Goal: Communication & Community: Answer question/provide support

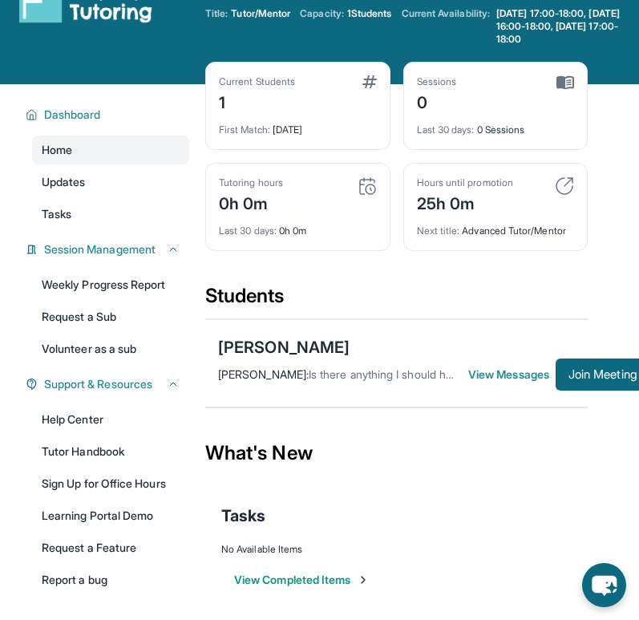
scroll to position [41, 22]
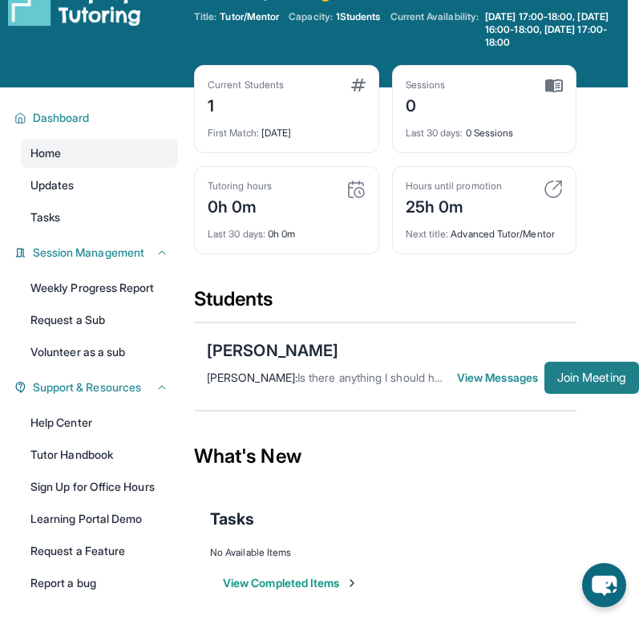
click at [581, 385] on button "Join Meeting" at bounding box center [591, 377] width 95 height 32
click at [302, 51] on div "Welcome, [PERSON_NAME] 👋 Update Information Title: Tutor/Mentor Capacity: 1 Stu…" at bounding box center [411, 23] width 434 height 83
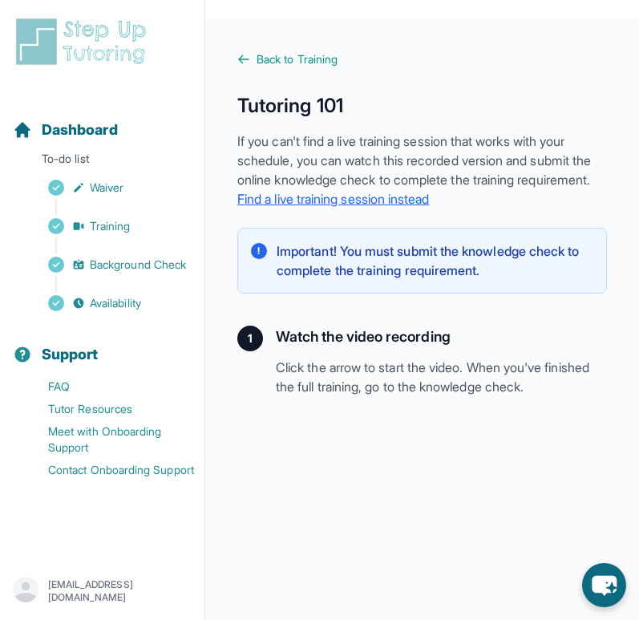
scroll to position [193, 0]
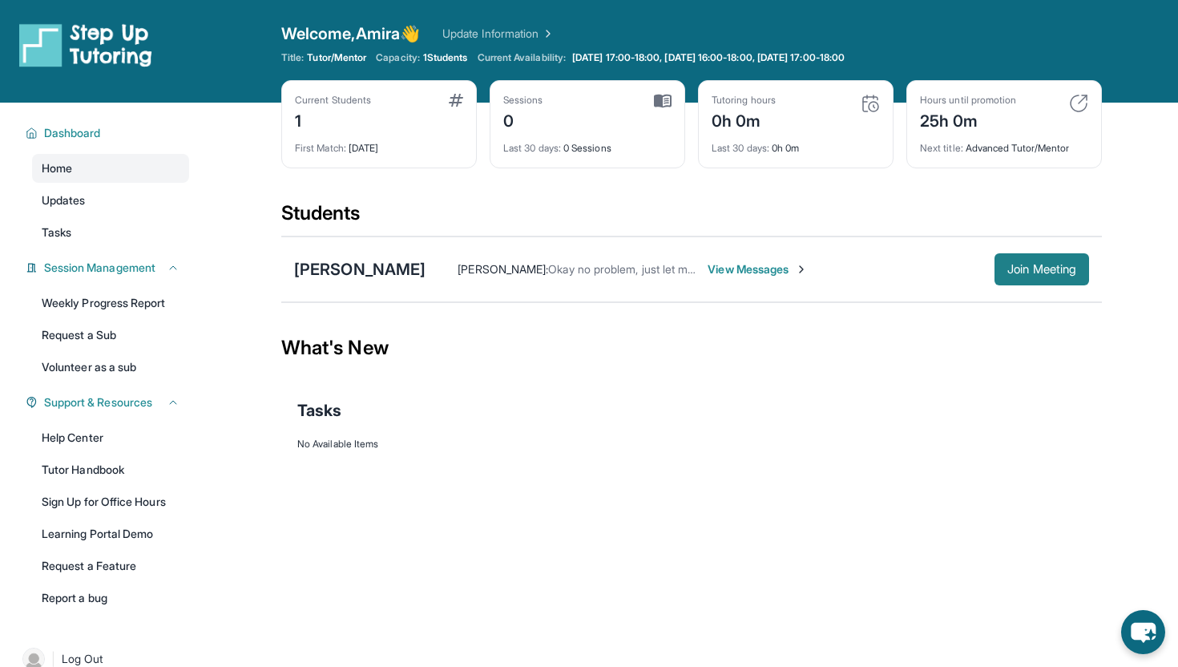
click at [588, 264] on span "Join Meeting" at bounding box center [1041, 269] width 69 height 10
click at [803, 124] on div "Tutoring hours 0h 0m" at bounding box center [796, 113] width 168 height 38
click at [862, 107] on img at bounding box center [870, 103] width 19 height 19
click at [871, 107] on img at bounding box center [870, 103] width 19 height 19
click at [1037, 259] on button "Join Meeting" at bounding box center [1042, 269] width 95 height 32
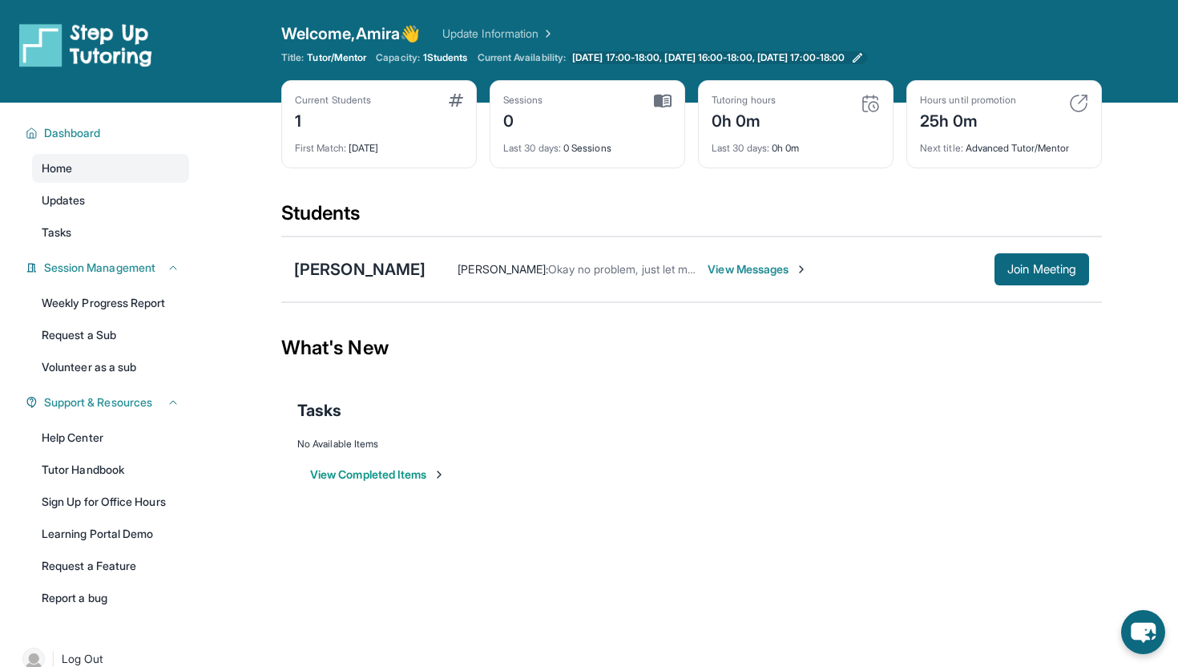
click at [845, 55] on span "[DATE] 17:00-18:00, [DATE] 16:00-18:00, [DATE] 17:00-18:00" at bounding box center [708, 57] width 273 height 13
click at [1050, 273] on span "Join Meeting" at bounding box center [1041, 269] width 69 height 10
click at [723, 265] on span "View Messages" at bounding box center [758, 269] width 100 height 16
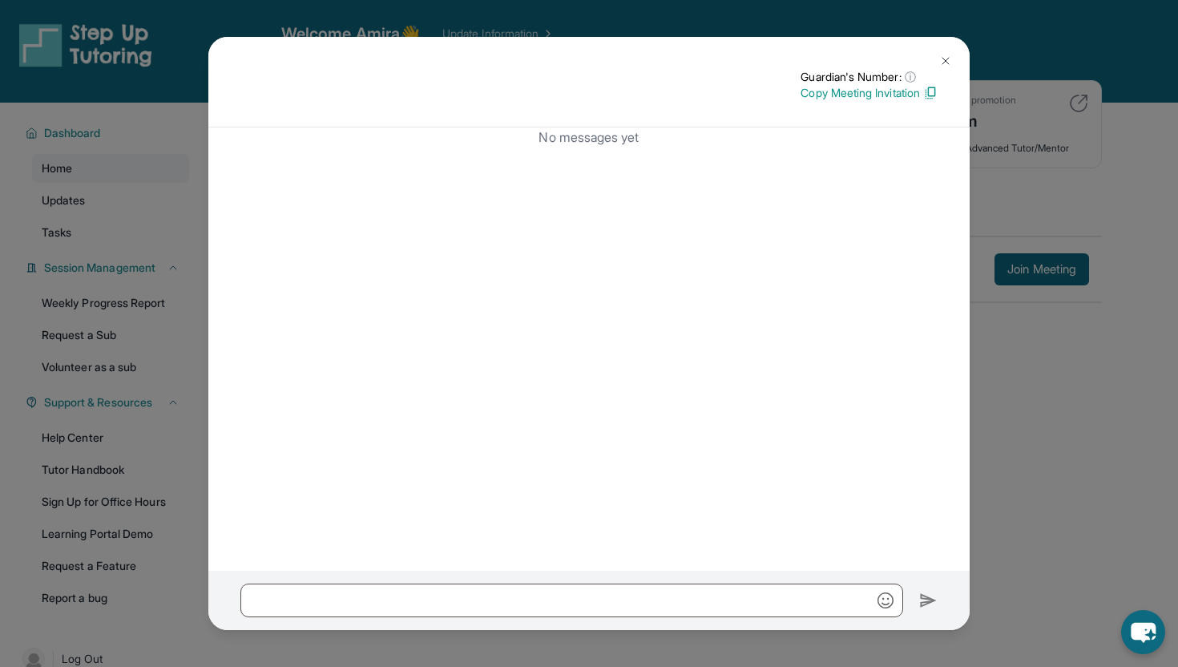
click at [935, 58] on button at bounding box center [946, 61] width 32 height 32
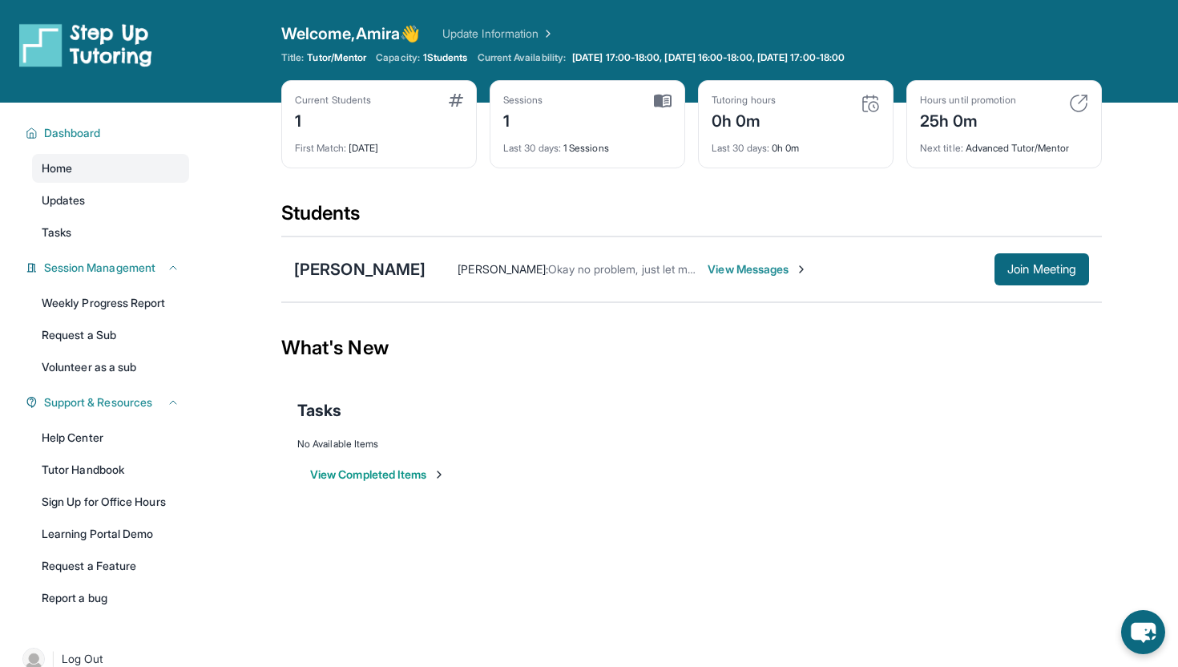
click at [791, 97] on div "Tutoring hours 0h 0m" at bounding box center [796, 113] width 168 height 38
click at [873, 107] on img at bounding box center [870, 103] width 19 height 19
click at [664, 103] on img at bounding box center [663, 101] width 18 height 14
click at [874, 110] on img at bounding box center [870, 103] width 19 height 19
click at [748, 261] on span "View Messages" at bounding box center [758, 269] width 100 height 16
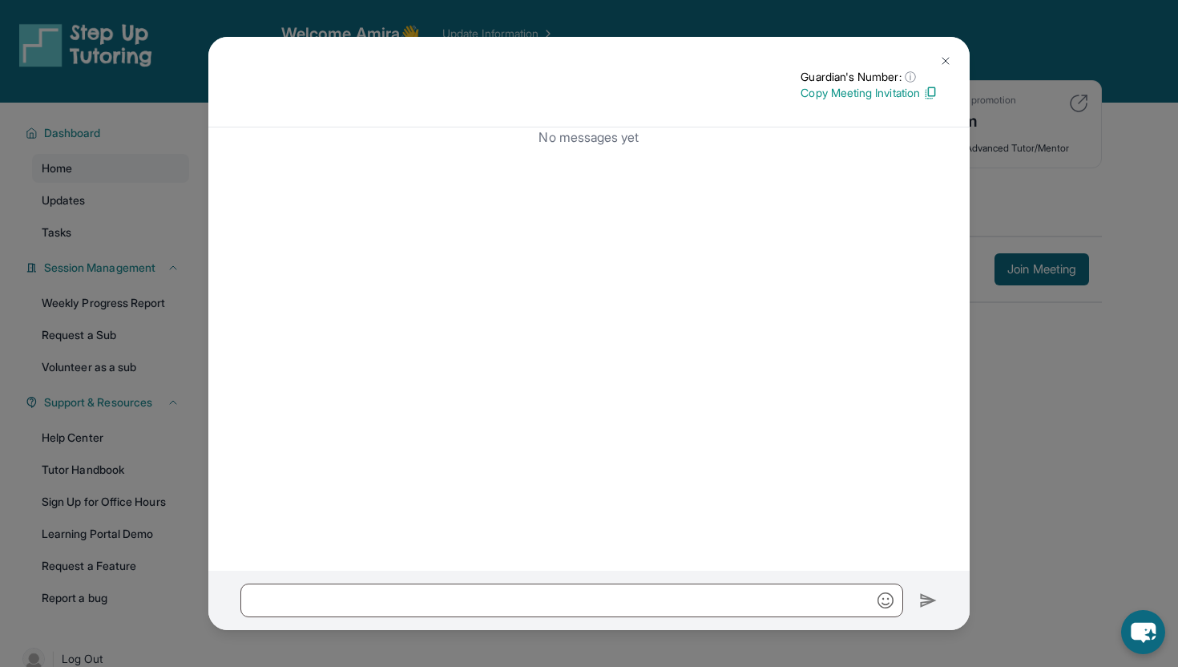
click at [946, 58] on img at bounding box center [945, 61] width 13 height 13
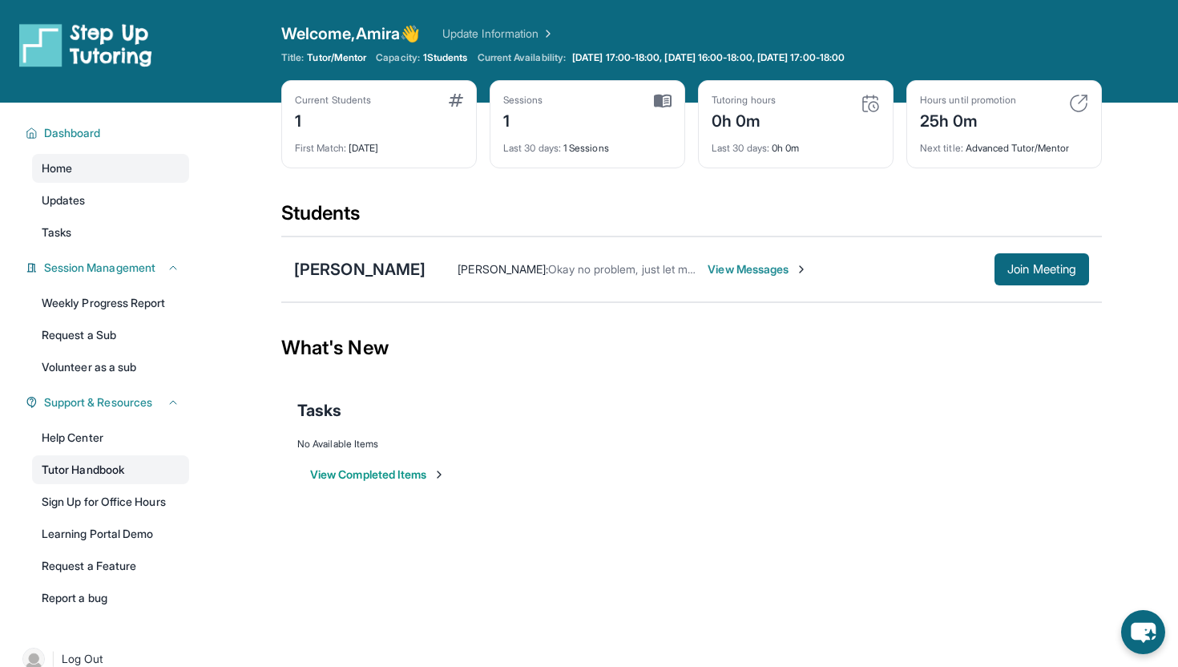
click at [75, 462] on link "Tutor Handbook" at bounding box center [110, 469] width 157 height 29
click at [643, 111] on div "Sessions 1" at bounding box center [587, 113] width 168 height 38
click at [883, 99] on div "Tutoring hours 0h 0m Last 30 days : 0h 0m" at bounding box center [796, 124] width 196 height 88
click at [1039, 264] on span "Join Meeting" at bounding box center [1041, 269] width 69 height 10
click at [1040, 269] on span "Join Meeting" at bounding box center [1041, 269] width 69 height 10
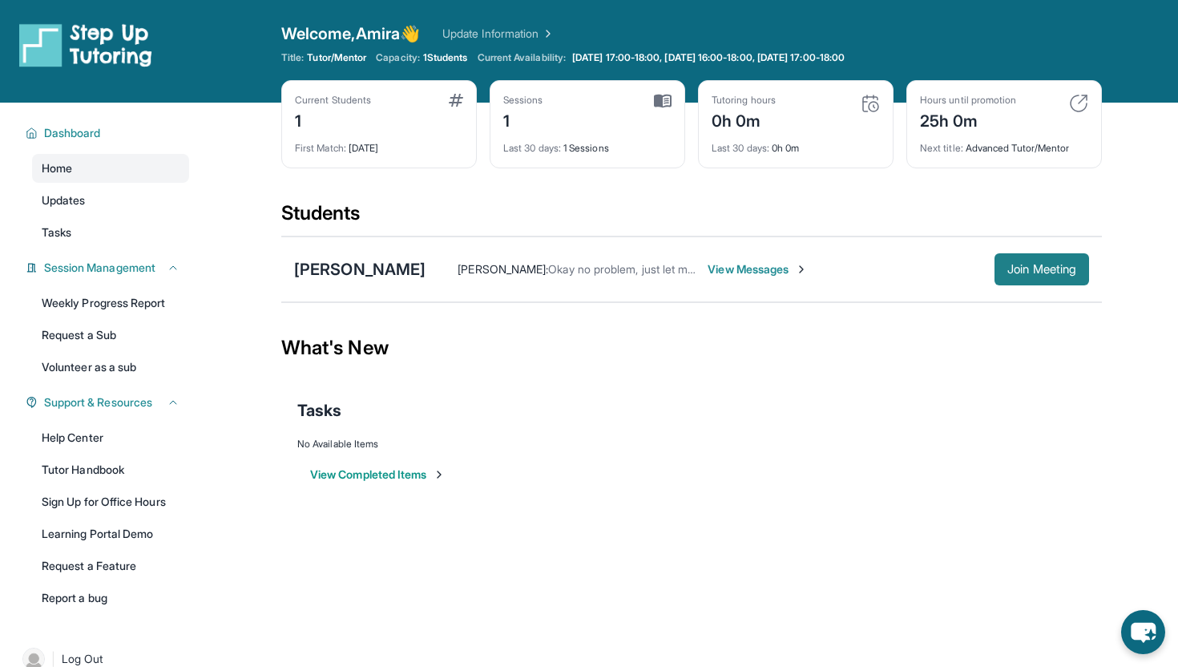
click at [1026, 277] on button "Join Meeting" at bounding box center [1042, 269] width 95 height 32
click at [836, 71] on div "Welcome, Amira 👋 Update Information Title: Tutor/Mentor Capacity: 1 Students Cu…" at bounding box center [691, 51] width 821 height 58
click at [492, 27] on link "Update Information" at bounding box center [498, 34] width 112 height 16
click at [1018, 266] on span "Join Meeting" at bounding box center [1041, 269] width 69 height 10
click at [1007, 273] on span "Join Meeting" at bounding box center [1041, 269] width 69 height 10
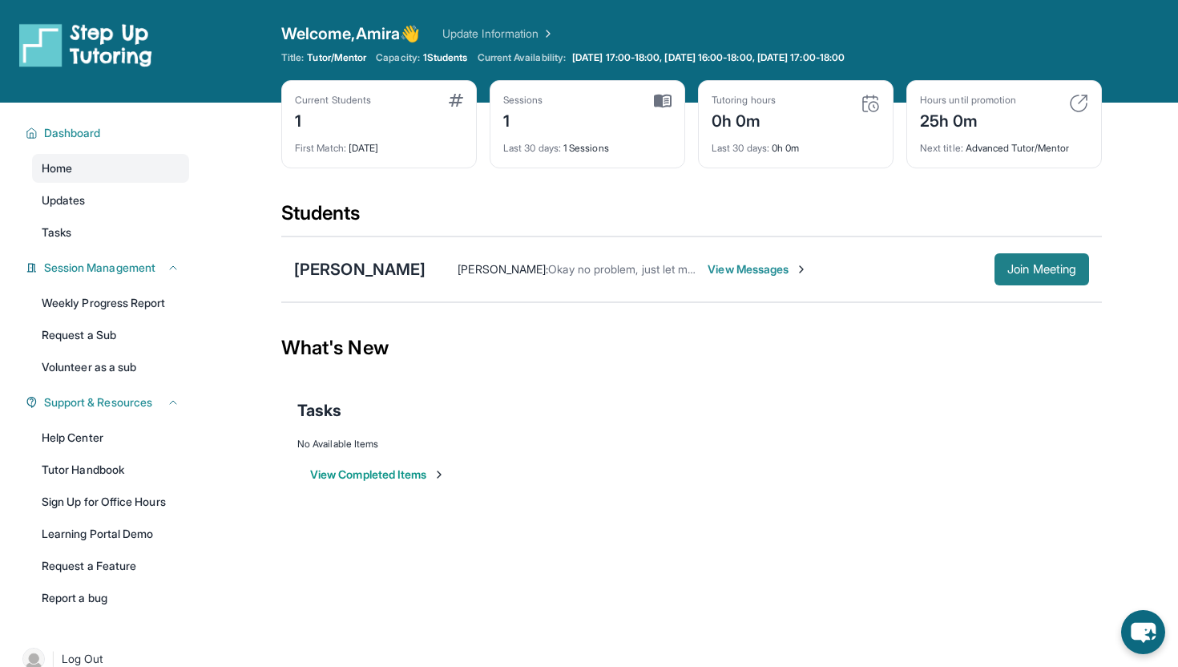
click at [1045, 264] on span "Join Meeting" at bounding box center [1041, 269] width 69 height 10
click at [1040, 271] on span "Join Meeting" at bounding box center [1041, 269] width 69 height 10
click at [1068, 254] on button "Join Meeting" at bounding box center [1042, 269] width 95 height 32
click at [608, 127] on div "Sessions 1" at bounding box center [587, 113] width 168 height 38
click at [253, 39] on div "Open sidebar Welcome, Amira 👋 Update Information Title: Tutor/Mentor Capacity: …" at bounding box center [589, 51] width 1178 height 103
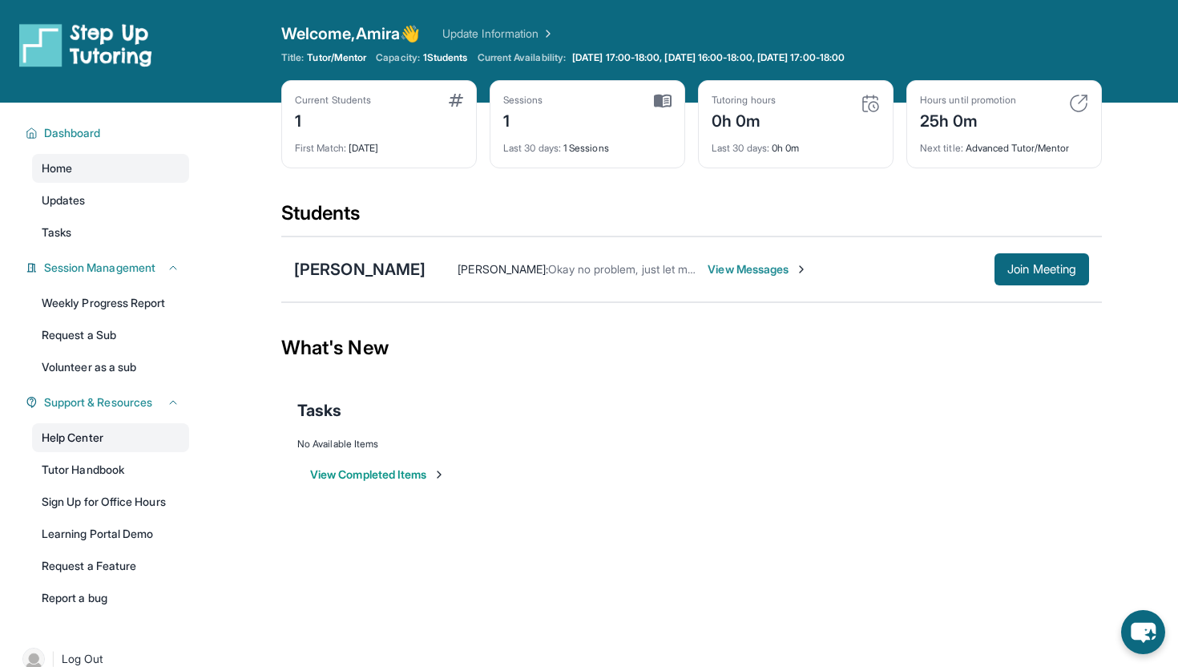
click at [99, 440] on link "Help Center" at bounding box center [110, 437] width 157 height 29
click at [1008, 264] on span "Join Meeting" at bounding box center [1041, 269] width 69 height 10
click at [1100, 265] on div "Horacio Juarez Amira Kashem : Okay no problem, just let me know View Messages J…" at bounding box center [691, 269] width 821 height 66
click at [1056, 265] on span "Join Meeting" at bounding box center [1041, 269] width 69 height 10
click at [795, 270] on img at bounding box center [801, 269] width 13 height 13
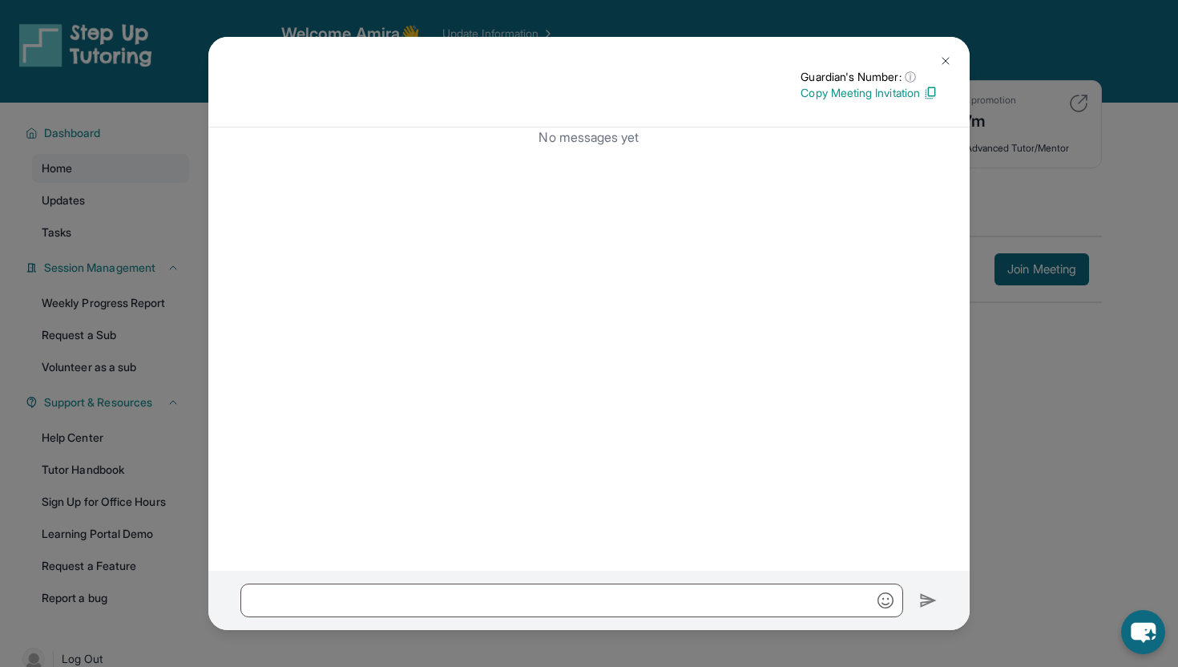
click at [950, 56] on img at bounding box center [945, 61] width 13 height 13
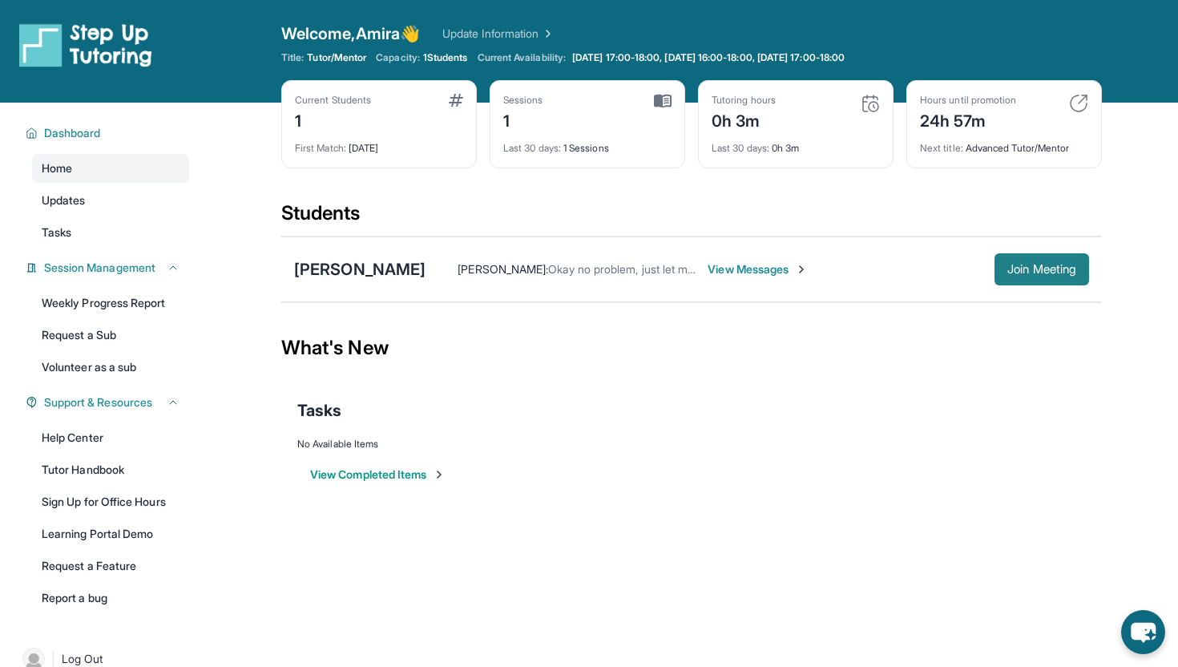
click at [1023, 273] on span "Join Meeting" at bounding box center [1041, 269] width 69 height 10
click at [995, 263] on button "Join Meeting" at bounding box center [1042, 269] width 95 height 32
click at [731, 278] on div "Amira Kashem : Okay no problem, just let me know View Messages Join Meeting" at bounding box center [758, 269] width 664 height 32
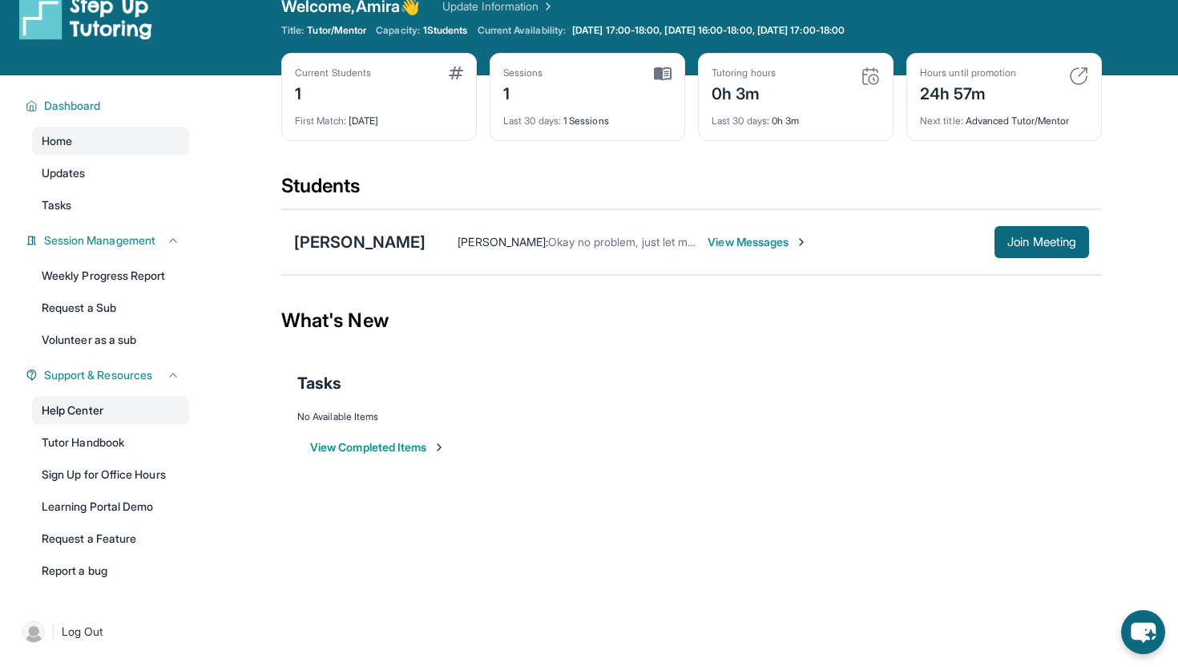
click at [107, 410] on link "Help Center" at bounding box center [110, 410] width 157 height 29
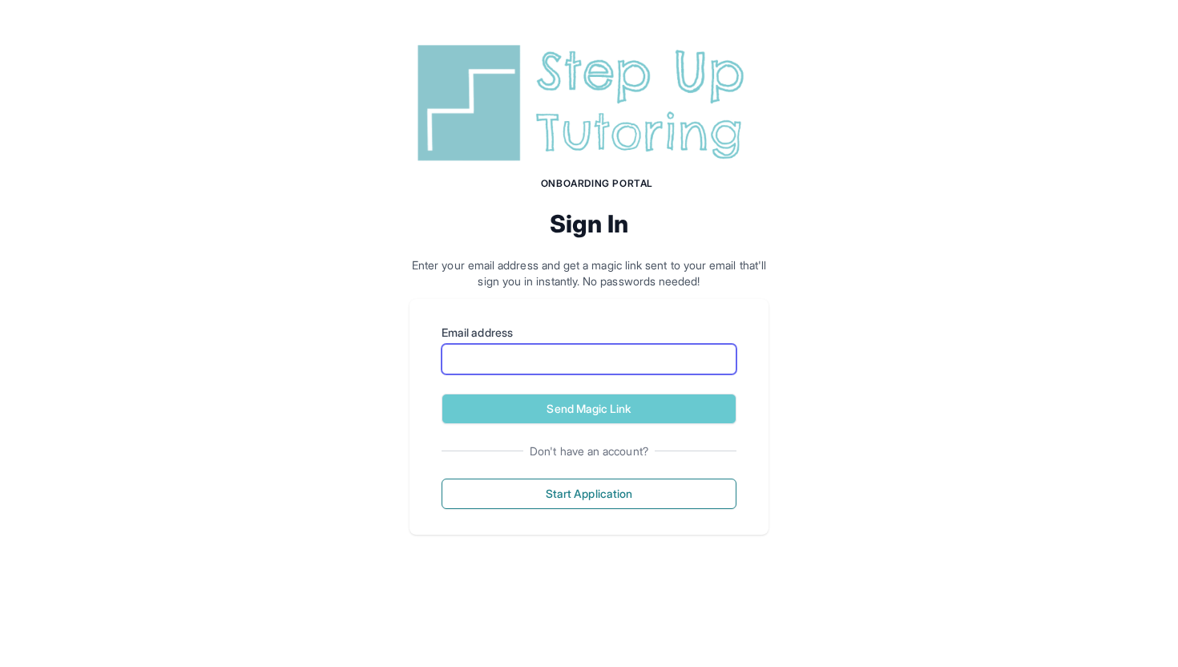
click at [634, 358] on input "Email address" at bounding box center [589, 359] width 295 height 30
type input "**********"
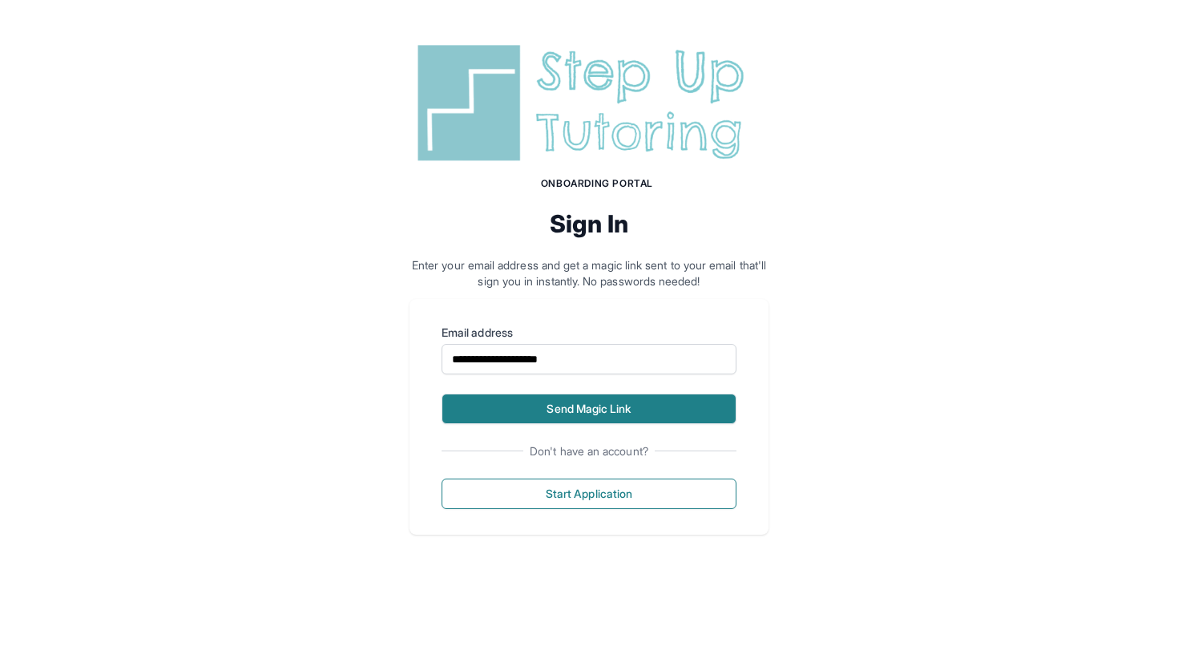
click at [624, 404] on button "Send Magic Link" at bounding box center [589, 409] width 295 height 30
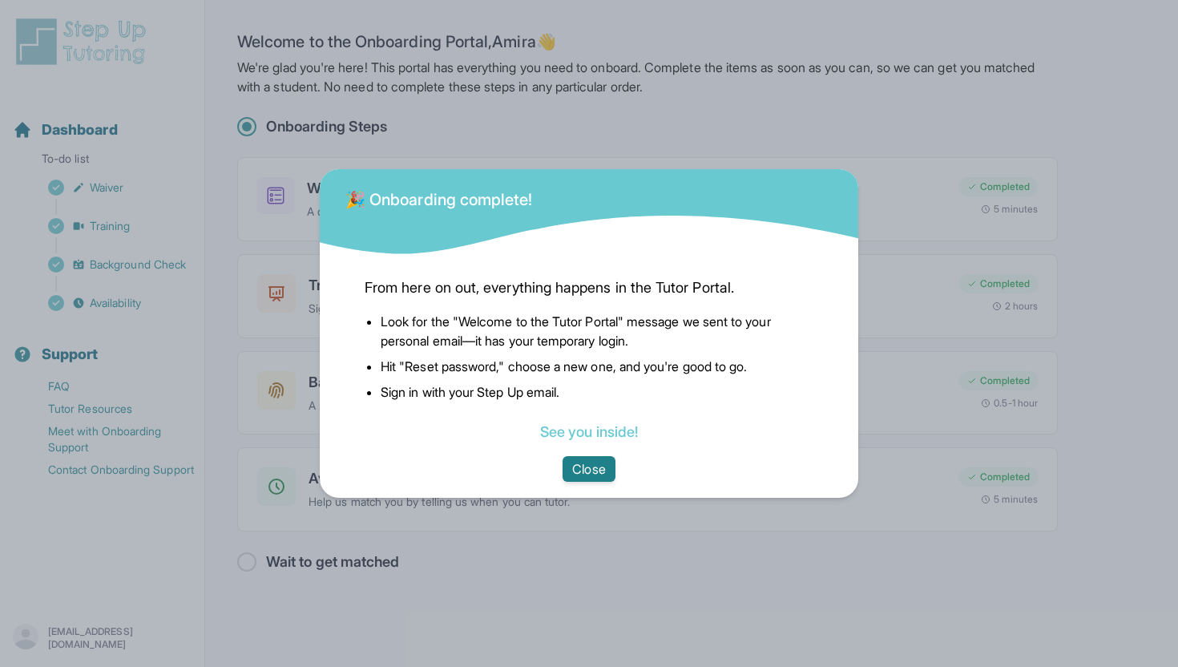
click at [580, 466] on button "Close" at bounding box center [589, 469] width 52 height 26
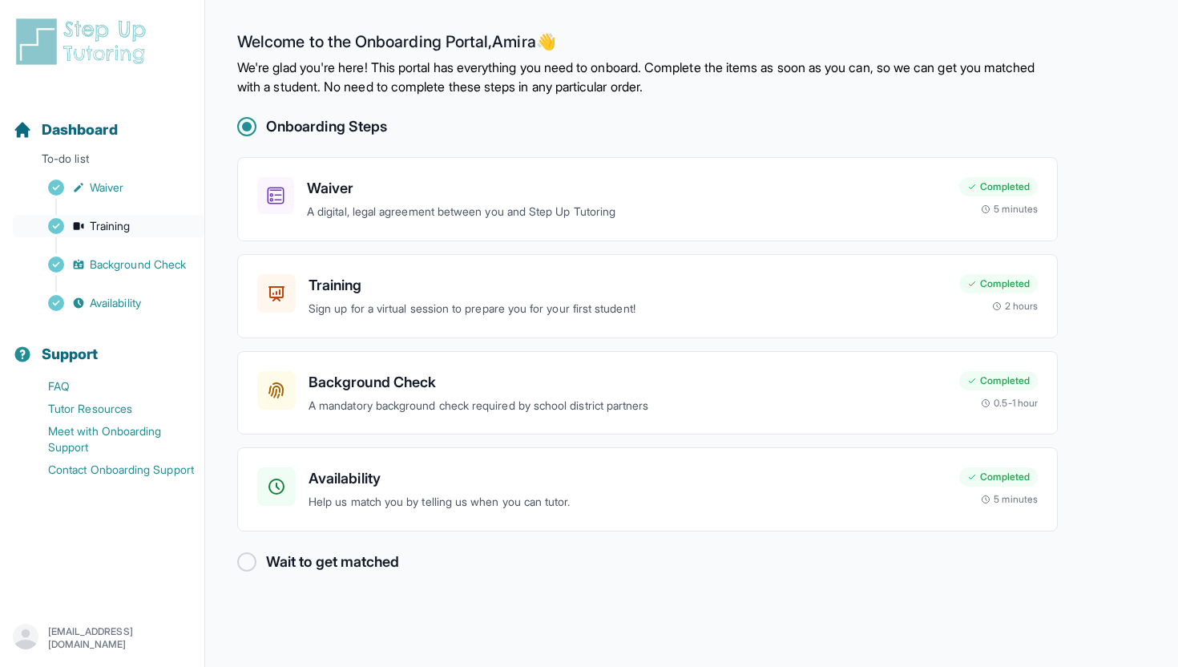
click at [135, 230] on link "Training" at bounding box center [109, 226] width 192 height 22
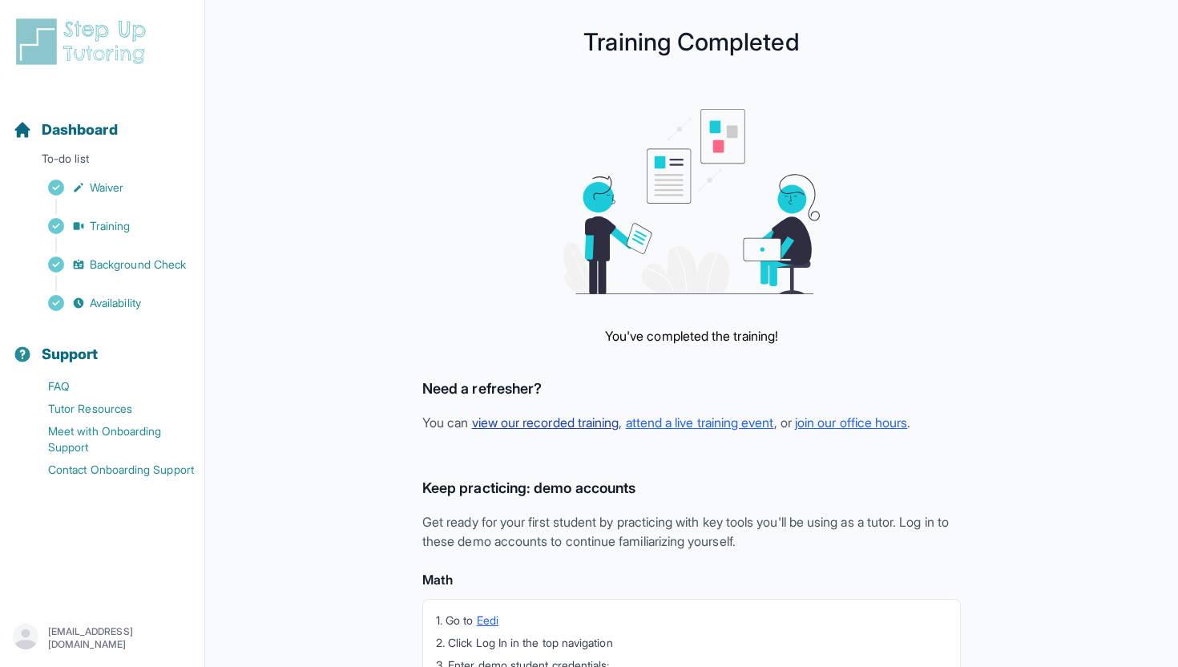
click at [535, 424] on link "view our recorded training" at bounding box center [545, 422] width 147 height 16
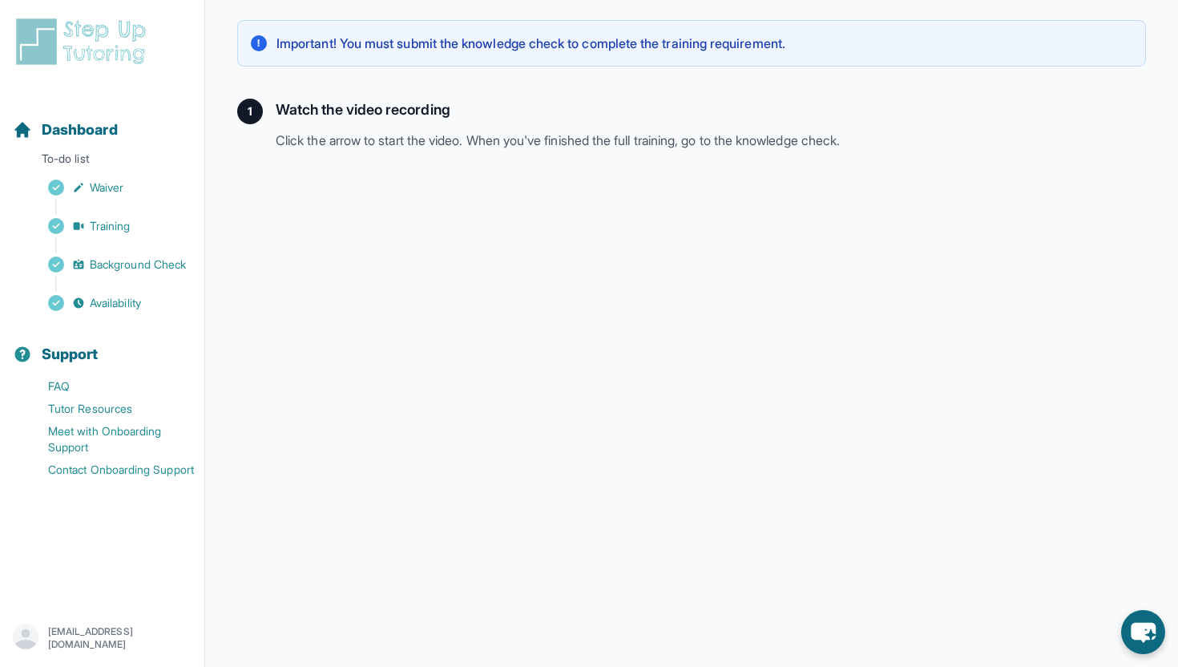
scroll to position [265, 0]
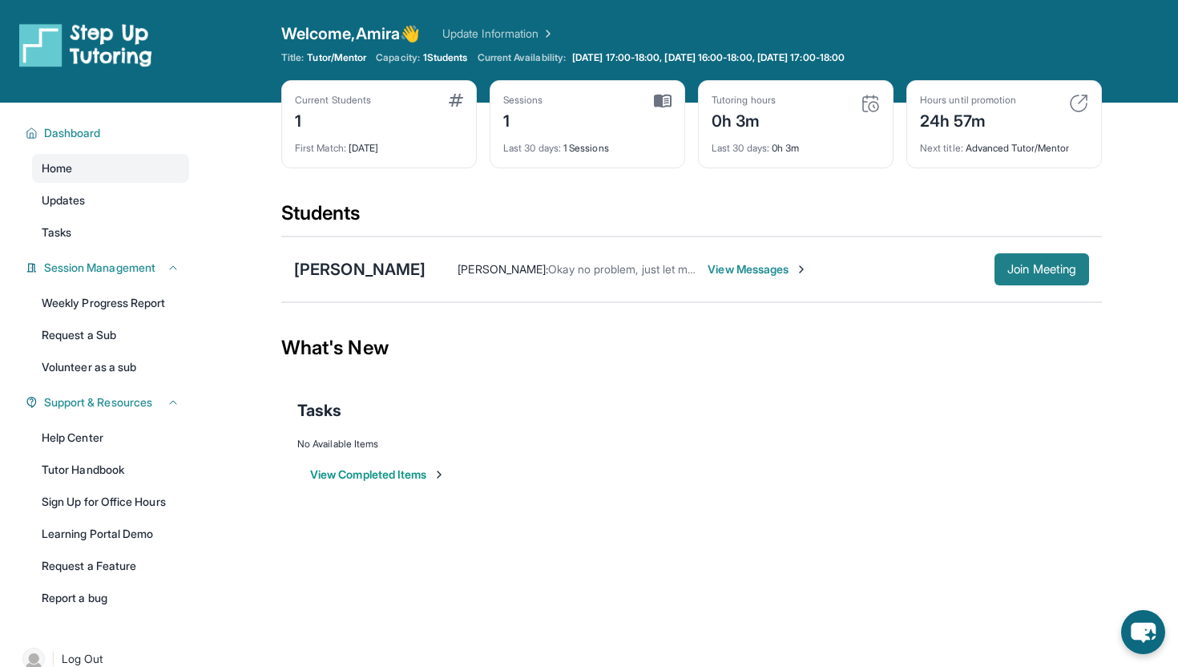
click at [1030, 274] on span "Join Meeting" at bounding box center [1041, 269] width 69 height 10
click at [1041, 269] on span "Join Meeting" at bounding box center [1041, 269] width 69 height 10
click at [877, 104] on img at bounding box center [870, 103] width 19 height 19
click at [756, 274] on span "View Messages" at bounding box center [758, 269] width 100 height 16
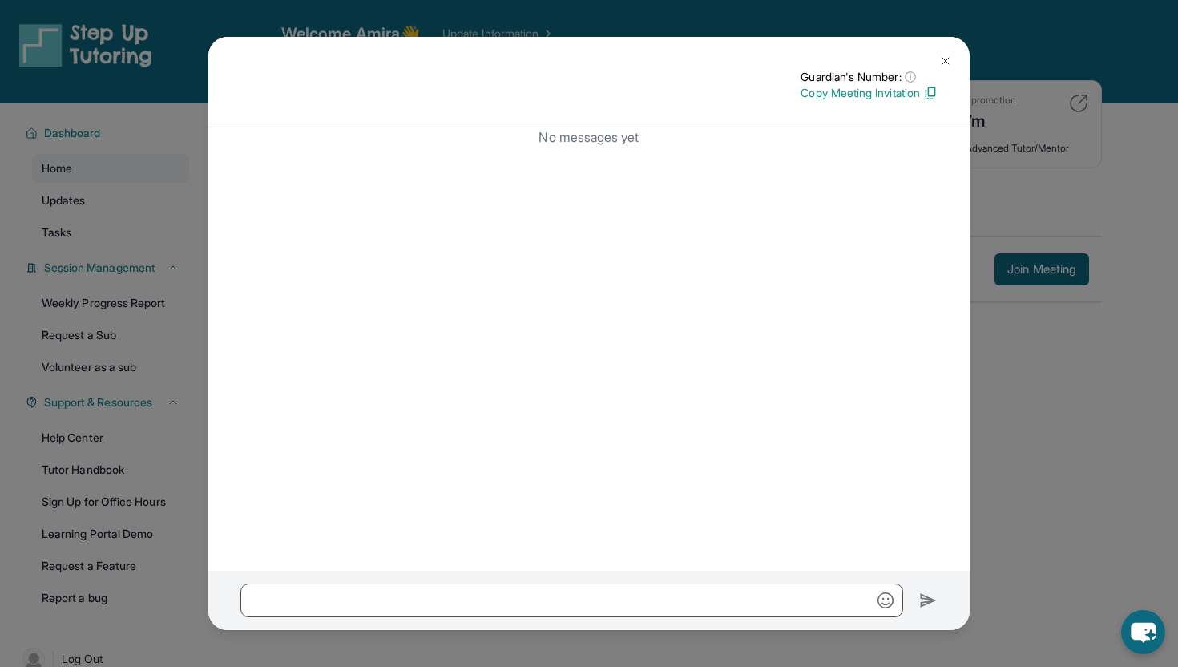
scroll to position [103, 0]
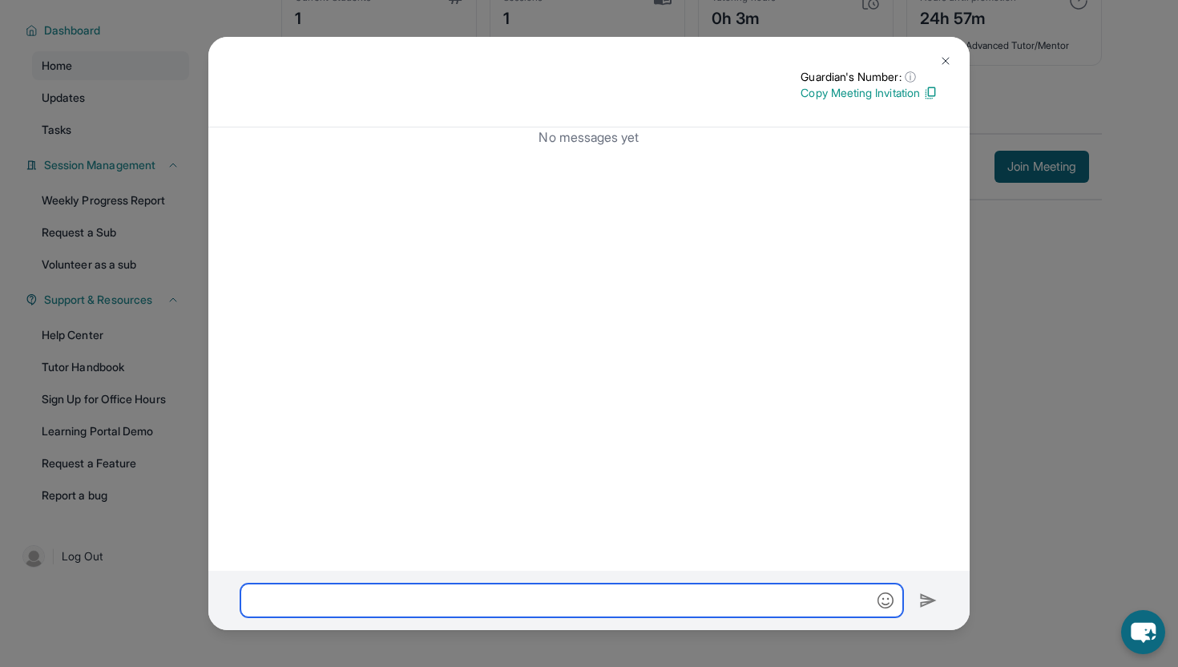
click at [574, 590] on input "text" at bounding box center [571, 600] width 663 height 34
type input "**********"
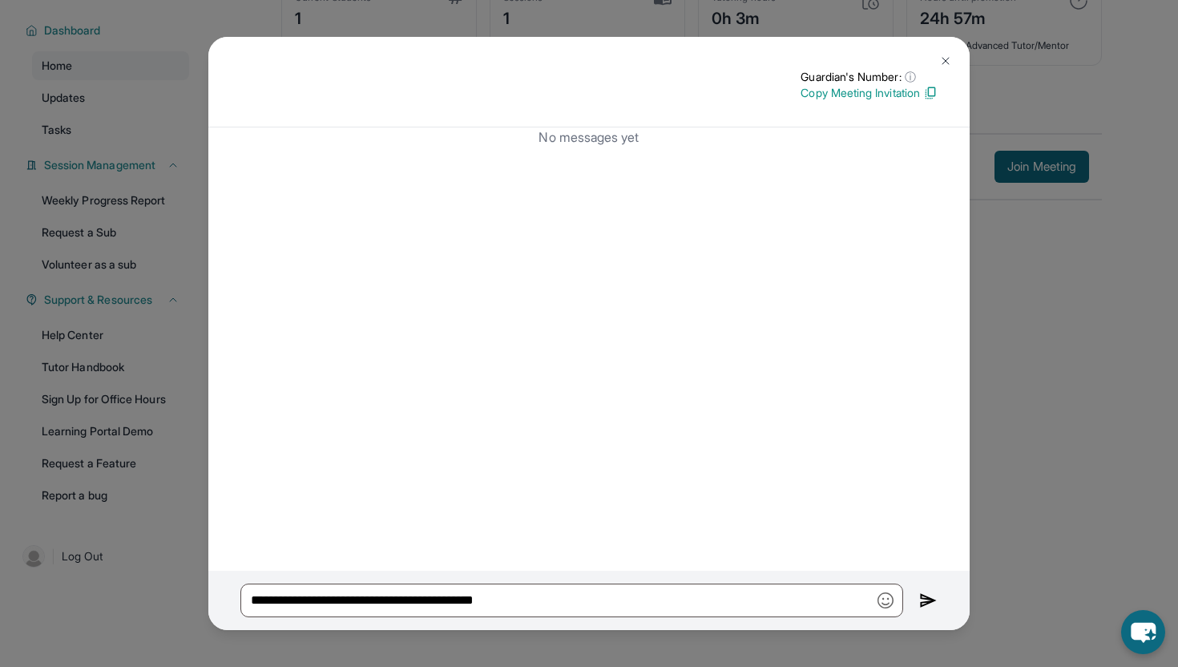
click at [930, 600] on img at bounding box center [928, 600] width 18 height 19
click at [923, 598] on img at bounding box center [928, 600] width 18 height 19
click at [934, 61] on button at bounding box center [946, 61] width 32 height 32
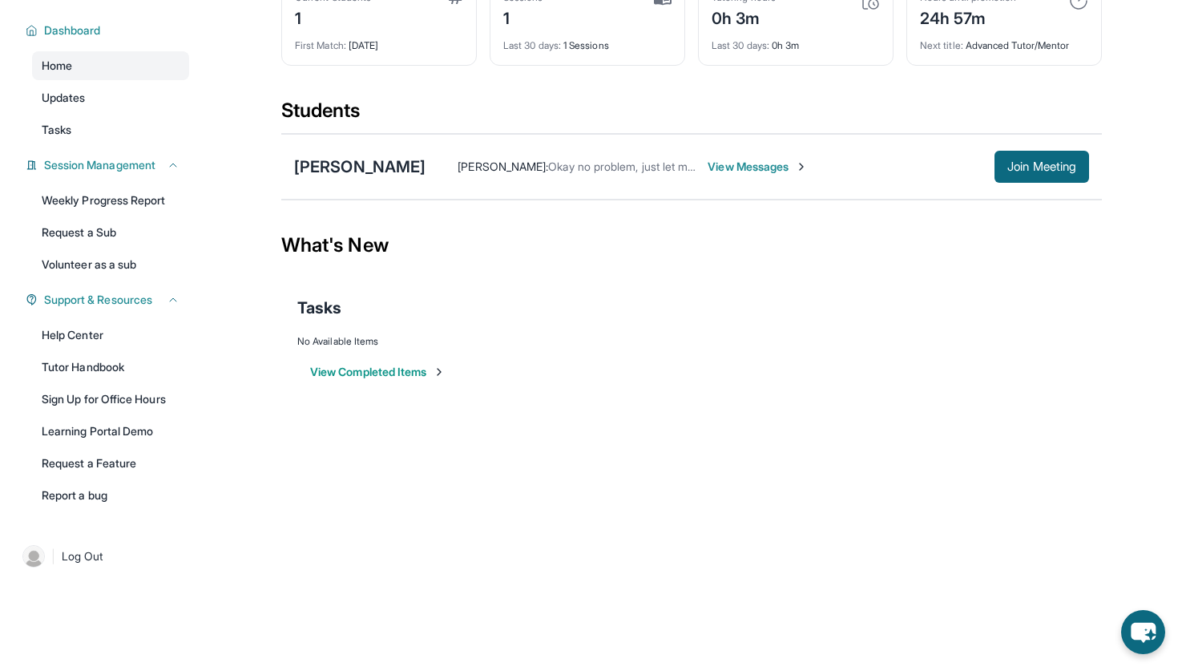
click at [770, 157] on div "Amira Kashem : Okay no problem, just let me know View Messages Join Meeting" at bounding box center [758, 167] width 664 height 32
click at [763, 174] on span "View Messages" at bounding box center [758, 167] width 100 height 16
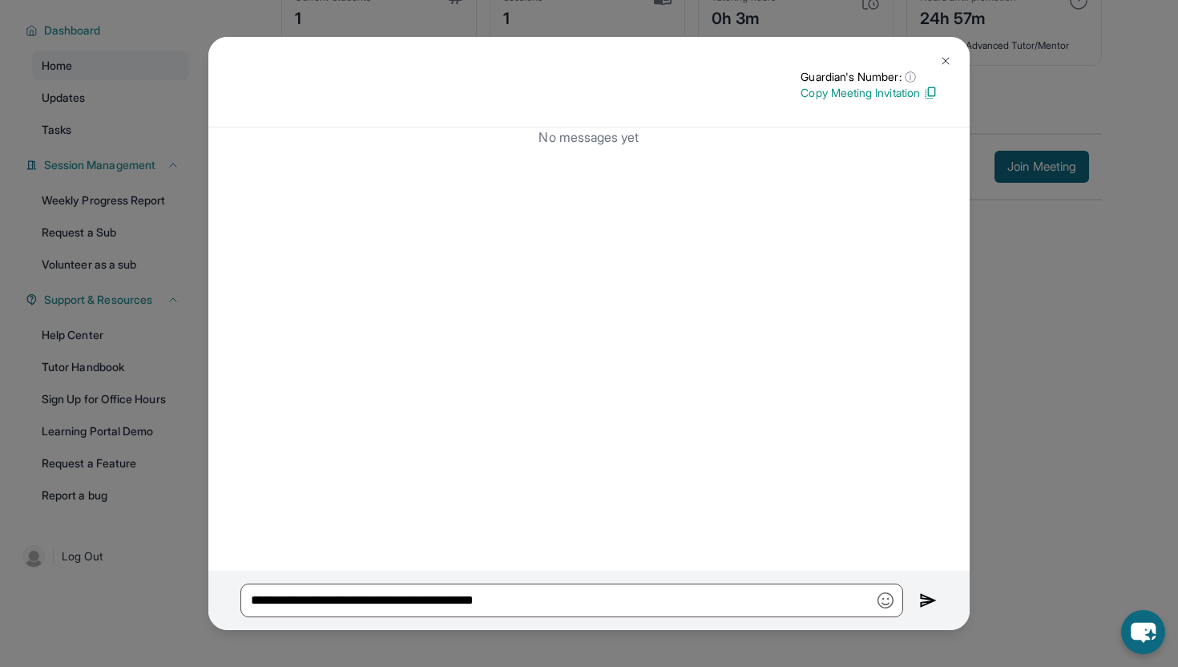
click at [948, 53] on button at bounding box center [946, 61] width 32 height 32
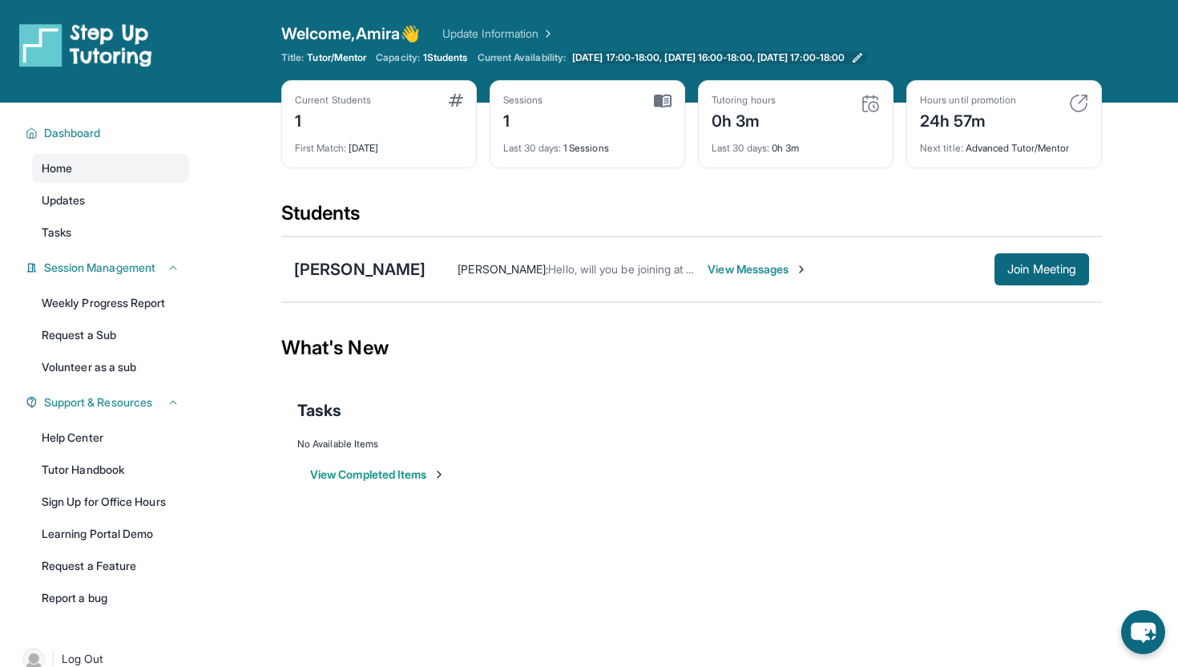
click at [707, 61] on span "[DATE] 17:00-18:00, [DATE] 16:00-18:00, [DATE] 17:00-18:00" at bounding box center [708, 57] width 273 height 13
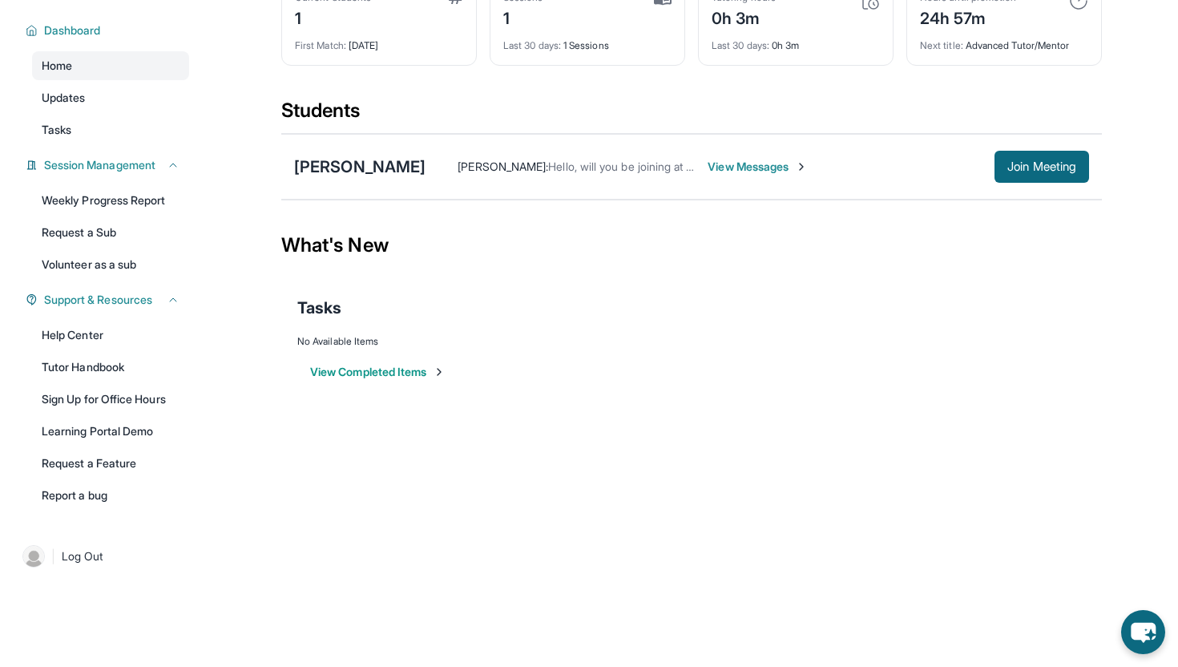
click at [205, 481] on div "Open sidebar Welcome, Amira 👋 Update Information Title: Tutor/Mentor Capacity: …" at bounding box center [589, 230] width 1178 height 667
click at [103, 333] on link "Help Center" at bounding box center [110, 335] width 157 height 29
click at [1058, 157] on button "Join Meeting" at bounding box center [1042, 167] width 95 height 32
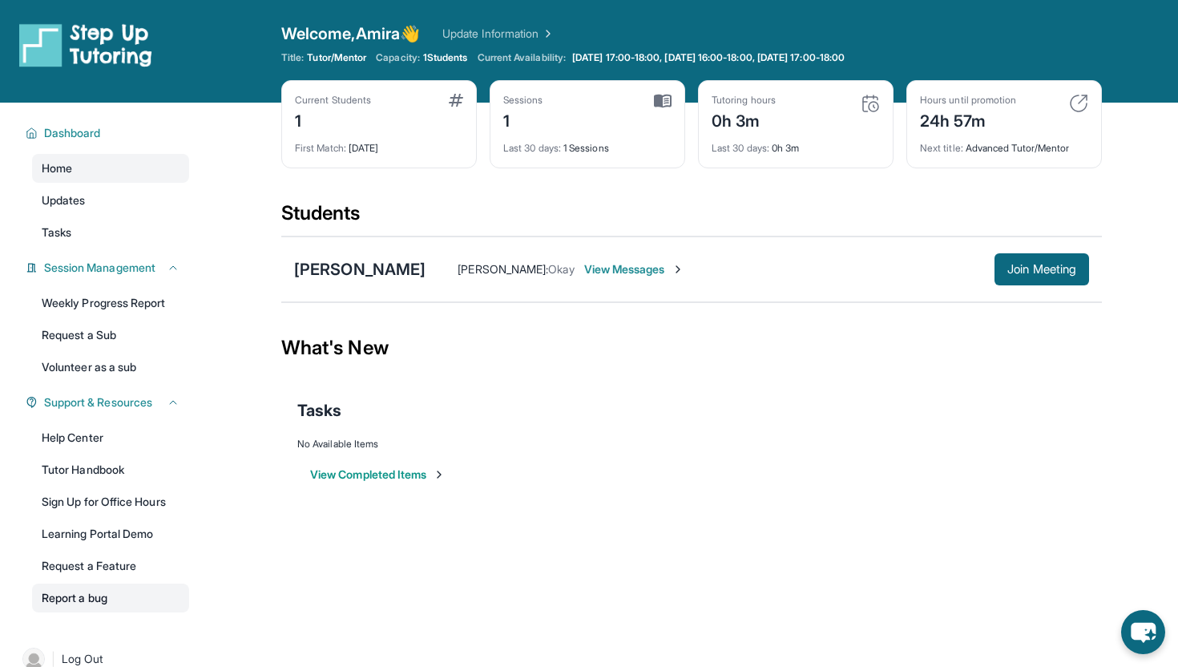
click at [95, 598] on link "Report a bug" at bounding box center [110, 597] width 157 height 29
click at [654, 262] on span "View Messages" at bounding box center [634, 269] width 100 height 16
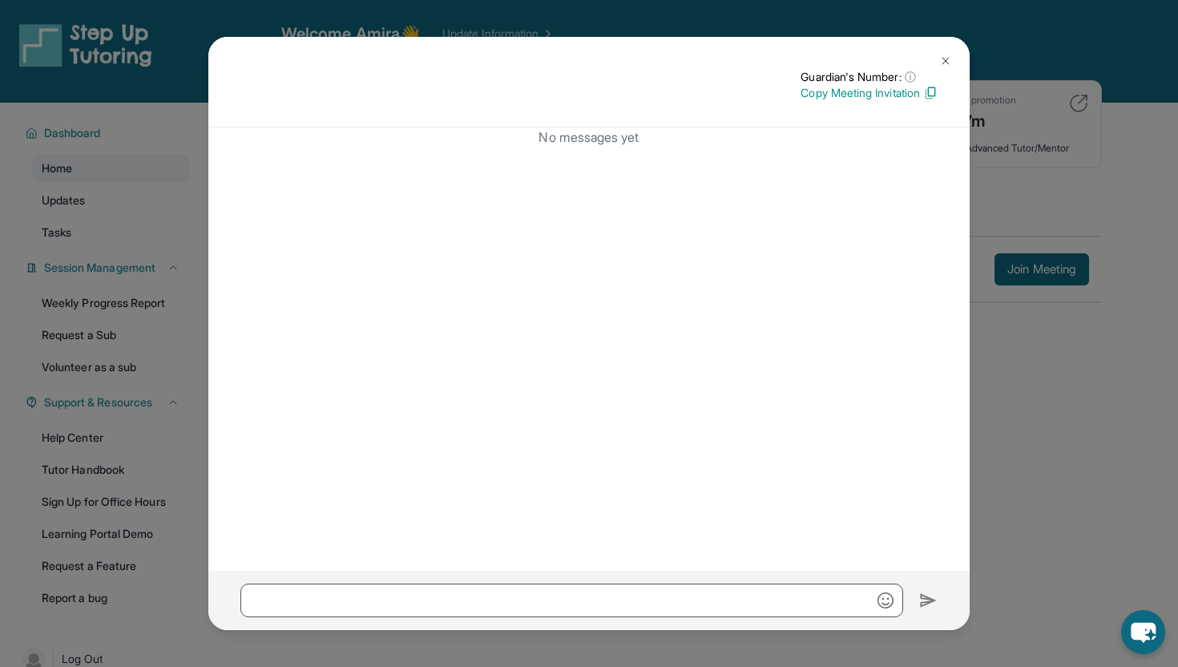
click at [943, 51] on button at bounding box center [946, 61] width 32 height 32
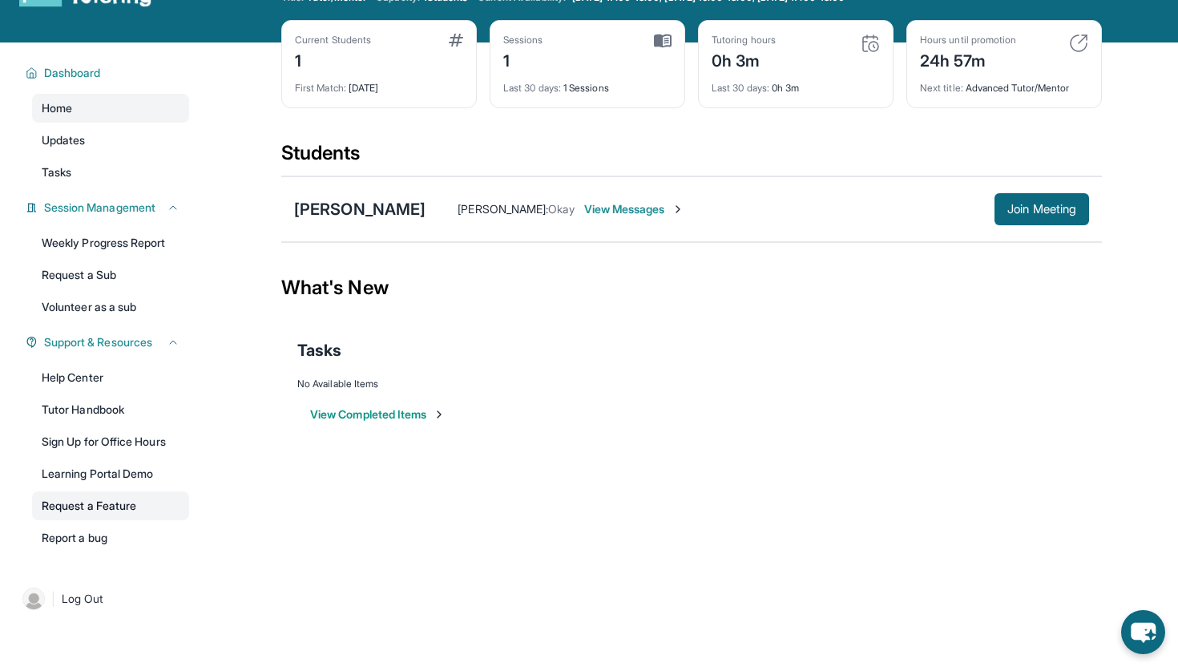
scroll to position [103, 0]
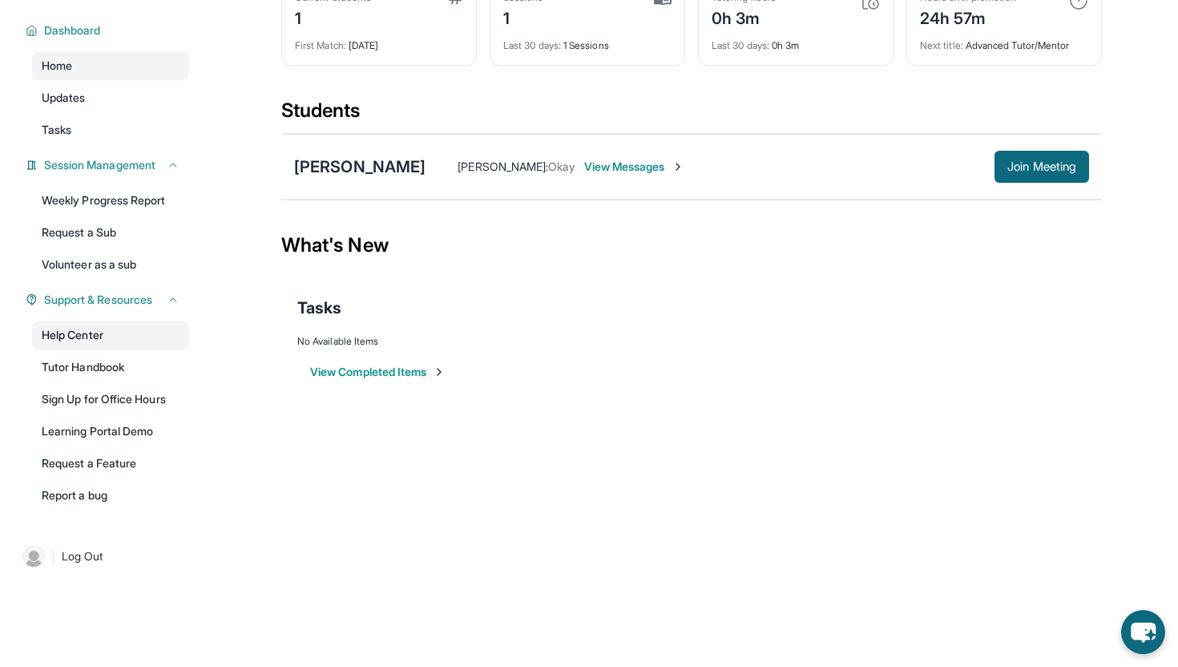
click at [122, 349] on link "Help Center" at bounding box center [110, 335] width 157 height 29
click at [1028, 176] on button "Join Meeting" at bounding box center [1042, 167] width 95 height 32
click at [1053, 177] on button "Join Meeting" at bounding box center [1042, 167] width 95 height 32
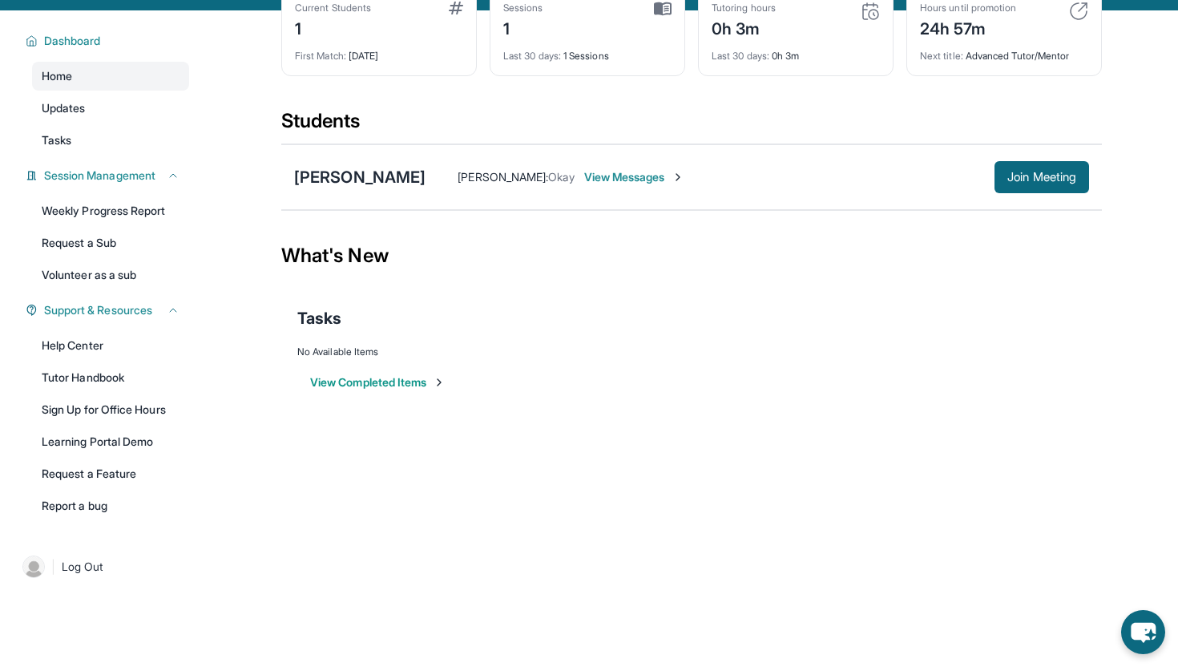
scroll to position [0, 0]
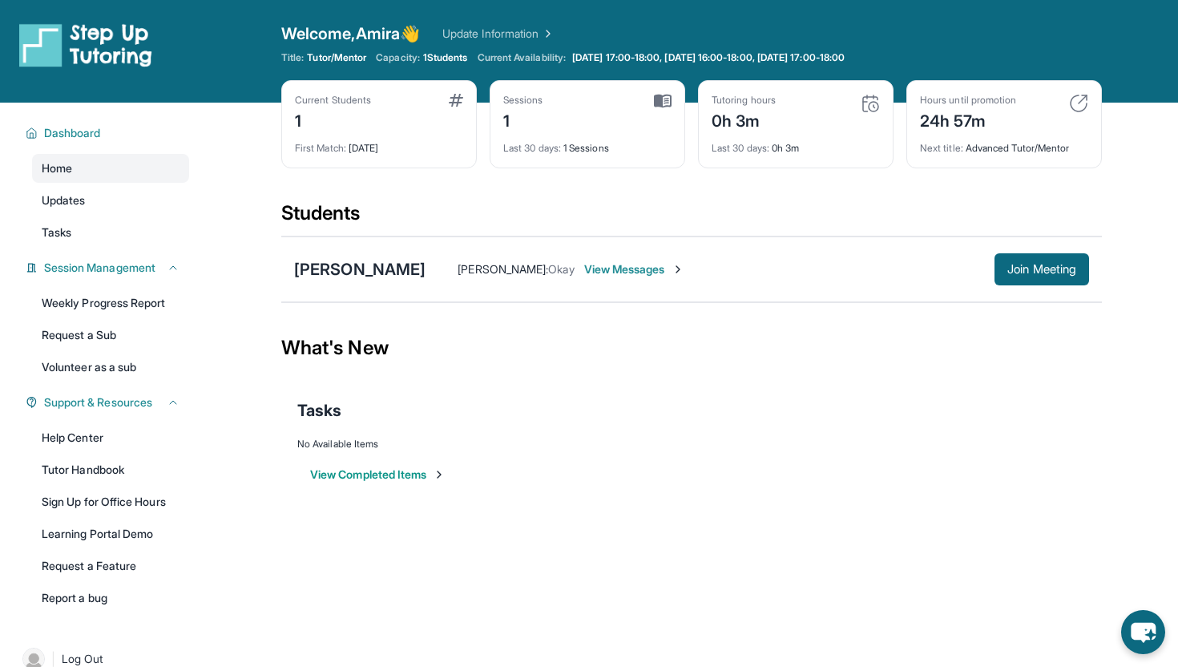
click at [672, 275] on img at bounding box center [678, 269] width 13 height 13
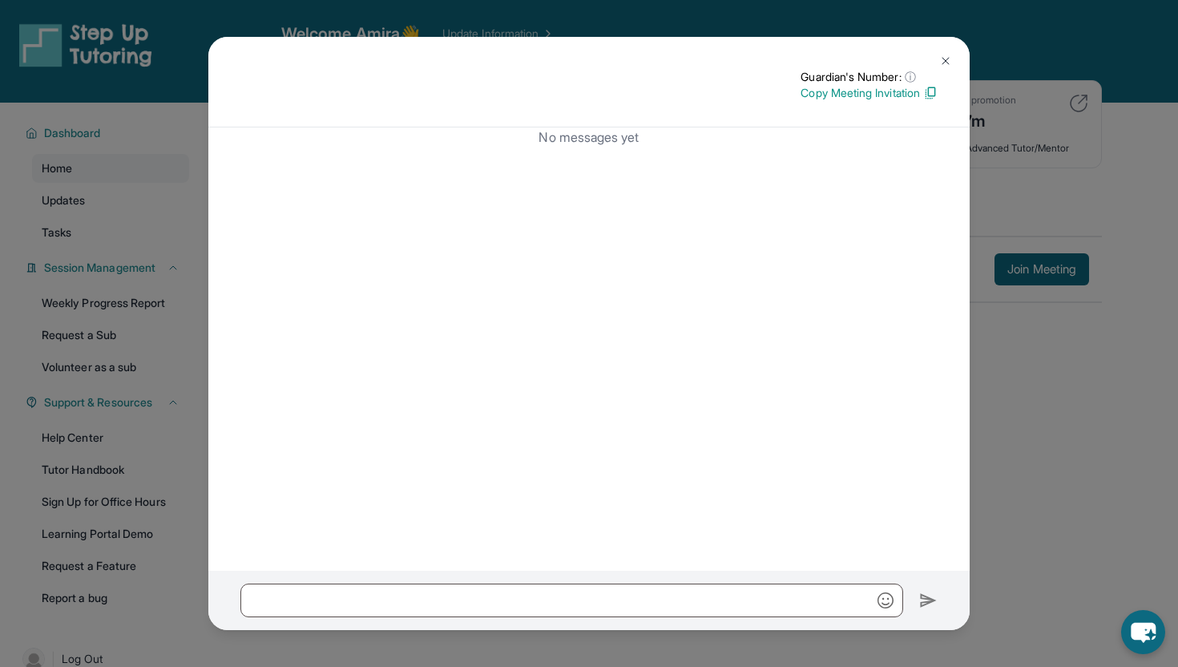
click at [896, 95] on p "Copy Meeting Invitation" at bounding box center [869, 93] width 137 height 16
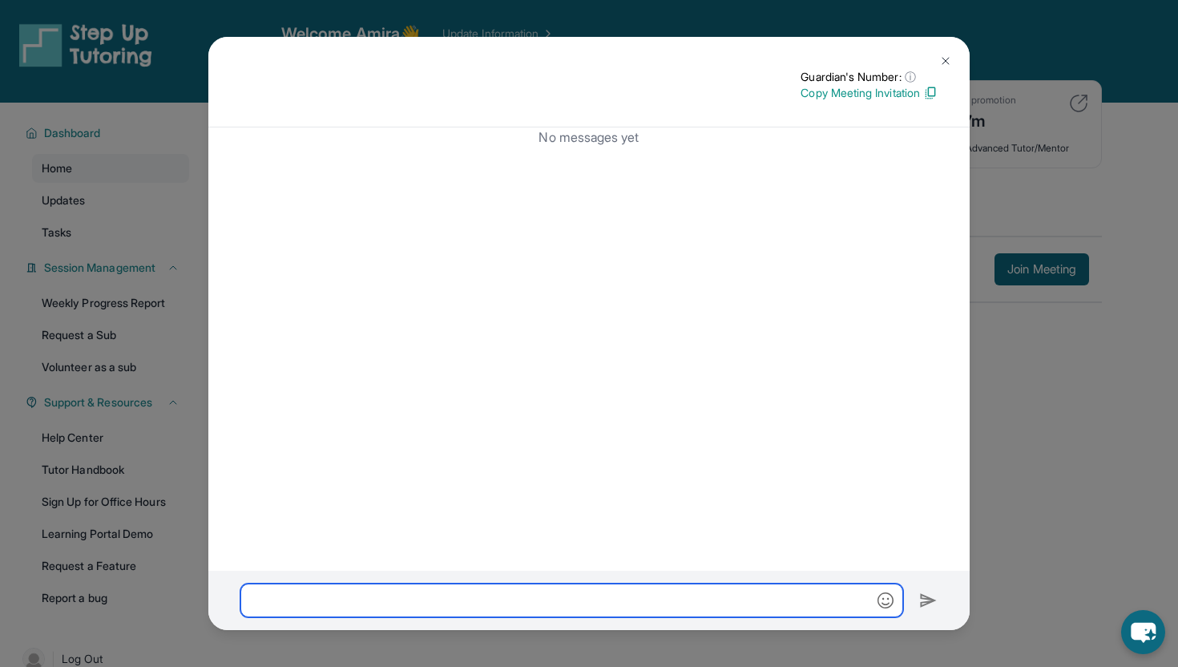
click at [361, 615] on input "text" at bounding box center [571, 600] width 663 height 34
paste input "**********"
type input "**********"
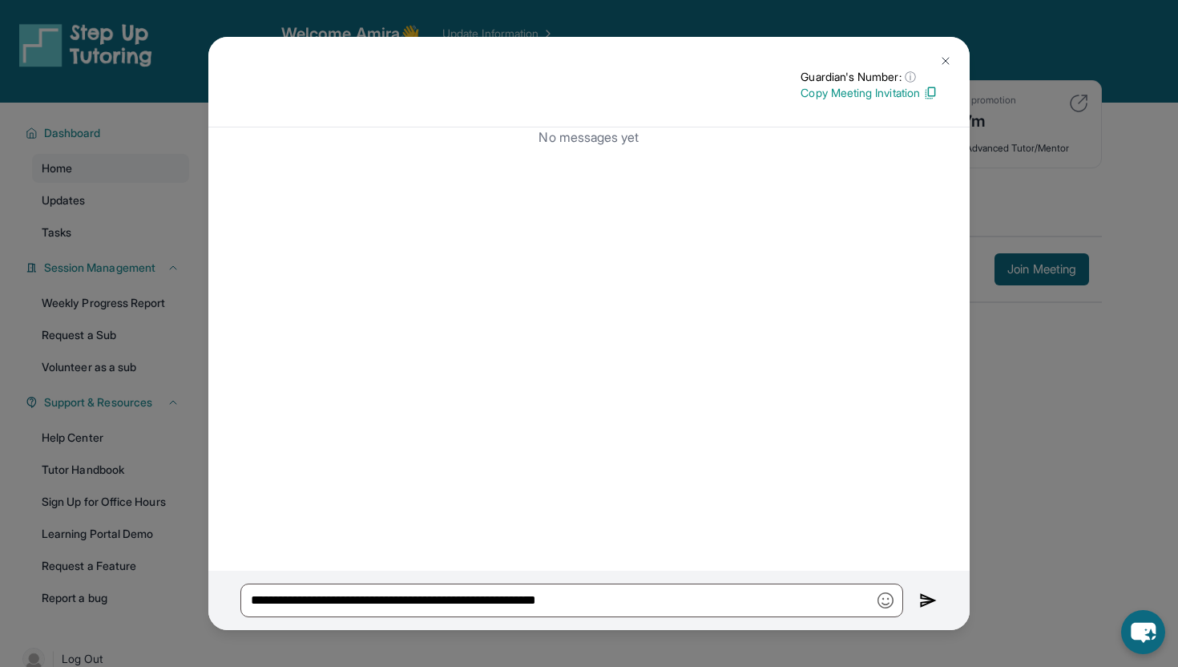
click at [911, 599] on div "**********" at bounding box center [588, 600] width 761 height 59
click at [929, 599] on img at bounding box center [928, 600] width 18 height 19
click at [947, 51] on button at bounding box center [946, 61] width 32 height 32
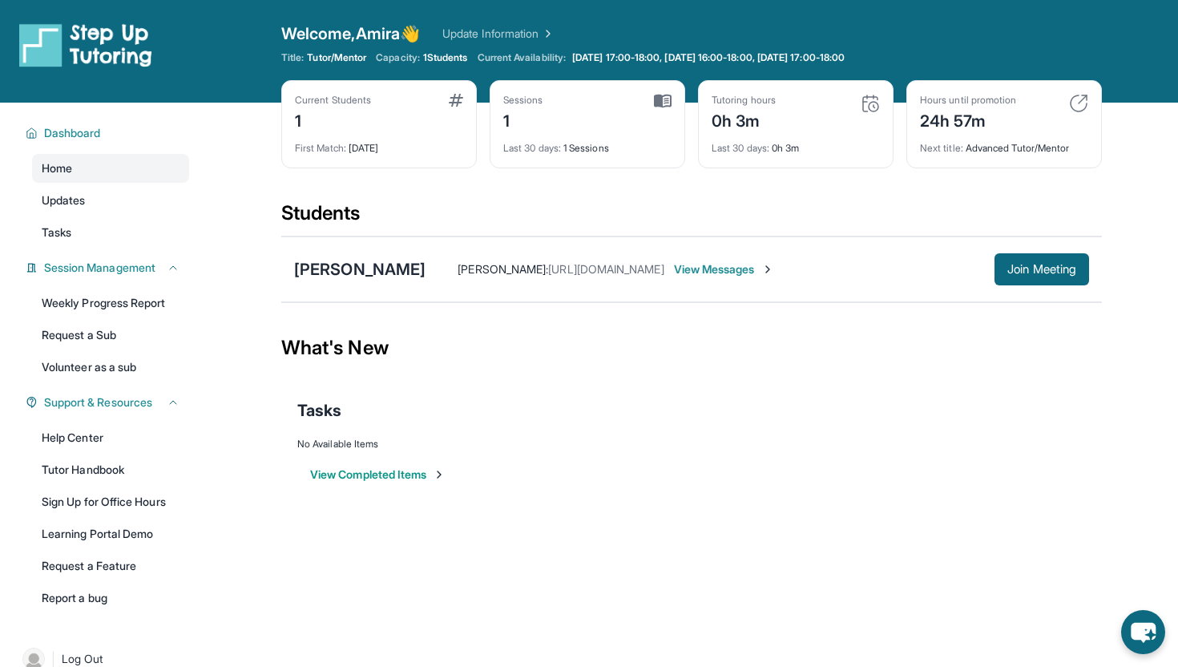
click at [735, 272] on span "View Messages" at bounding box center [724, 269] width 100 height 16
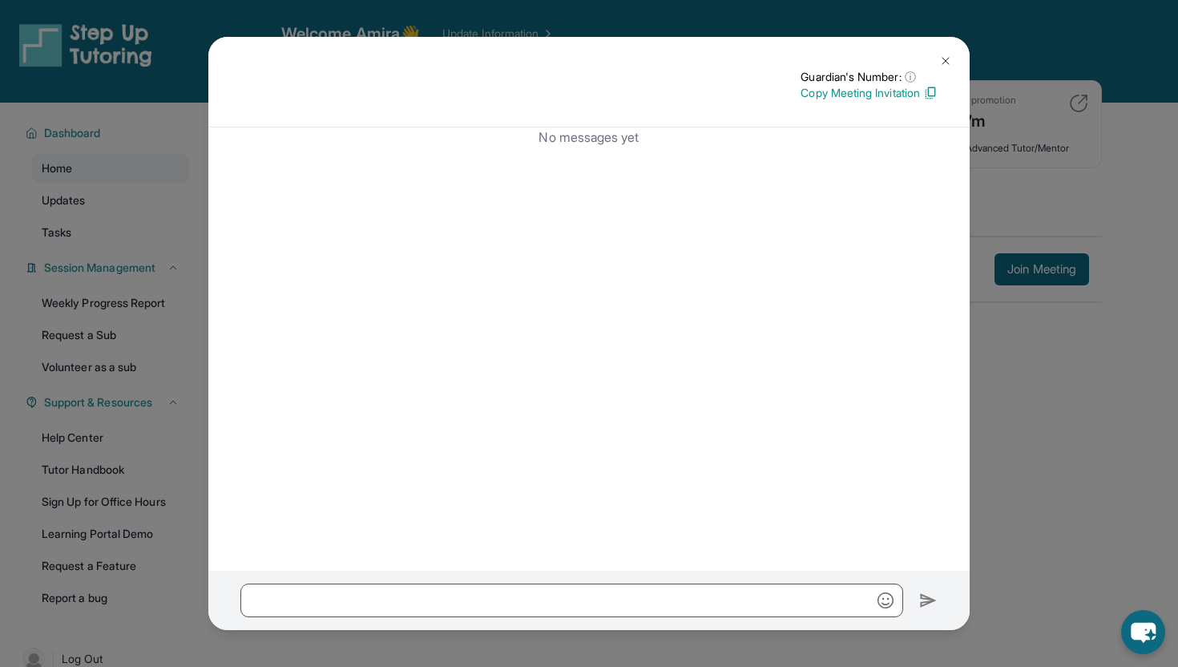
click at [931, 96] on img at bounding box center [930, 93] width 14 height 14
click at [939, 63] on button at bounding box center [946, 61] width 32 height 32
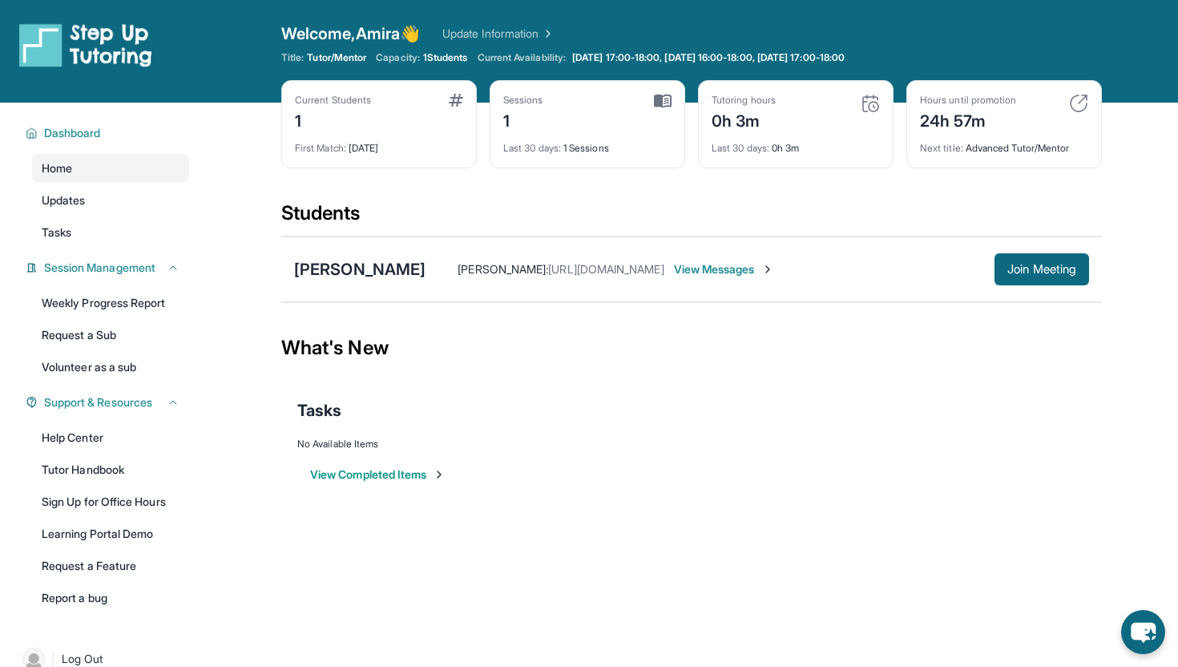
click at [723, 273] on span "View Messages" at bounding box center [724, 269] width 100 height 16
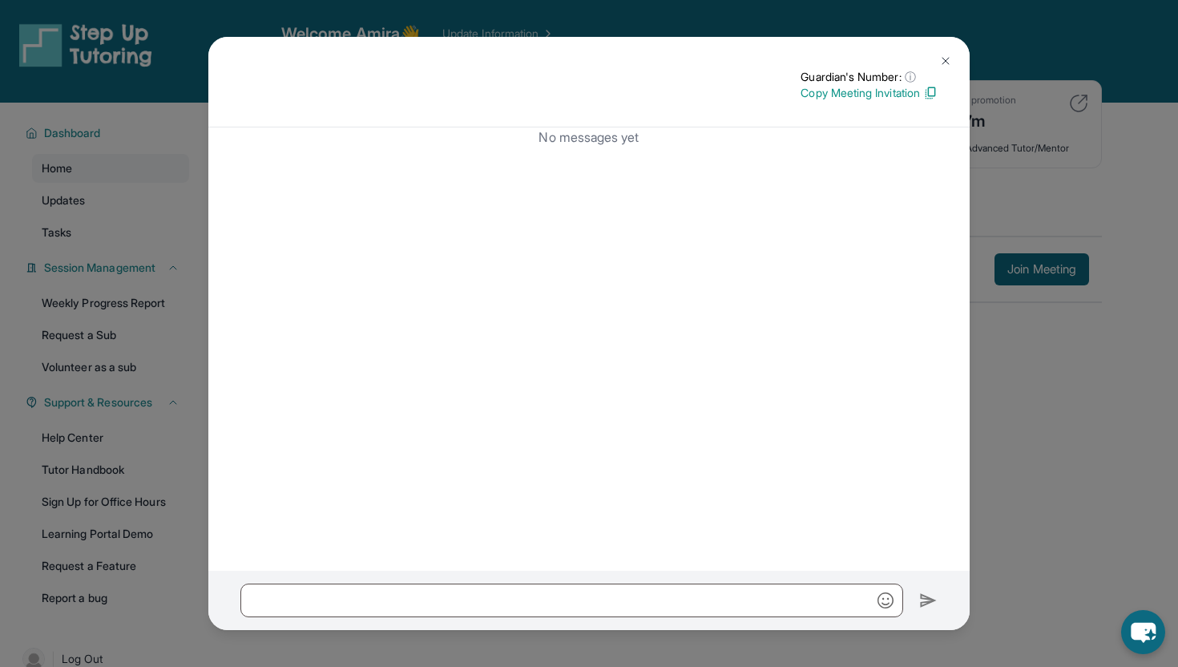
click at [942, 62] on img at bounding box center [945, 61] width 13 height 13
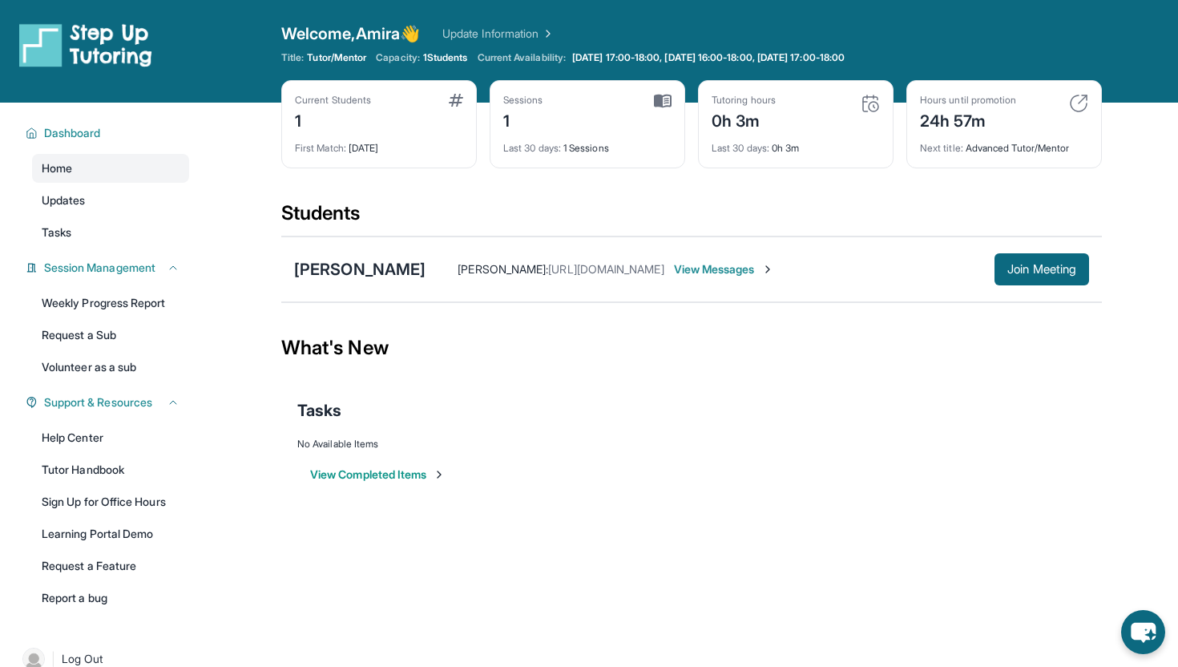
click at [630, 123] on div "Sessions 1" at bounding box center [587, 113] width 168 height 38
click at [91, 438] on link "Help Center" at bounding box center [110, 437] width 157 height 29
click at [393, 261] on div "[PERSON_NAME]" at bounding box center [359, 269] width 131 height 22
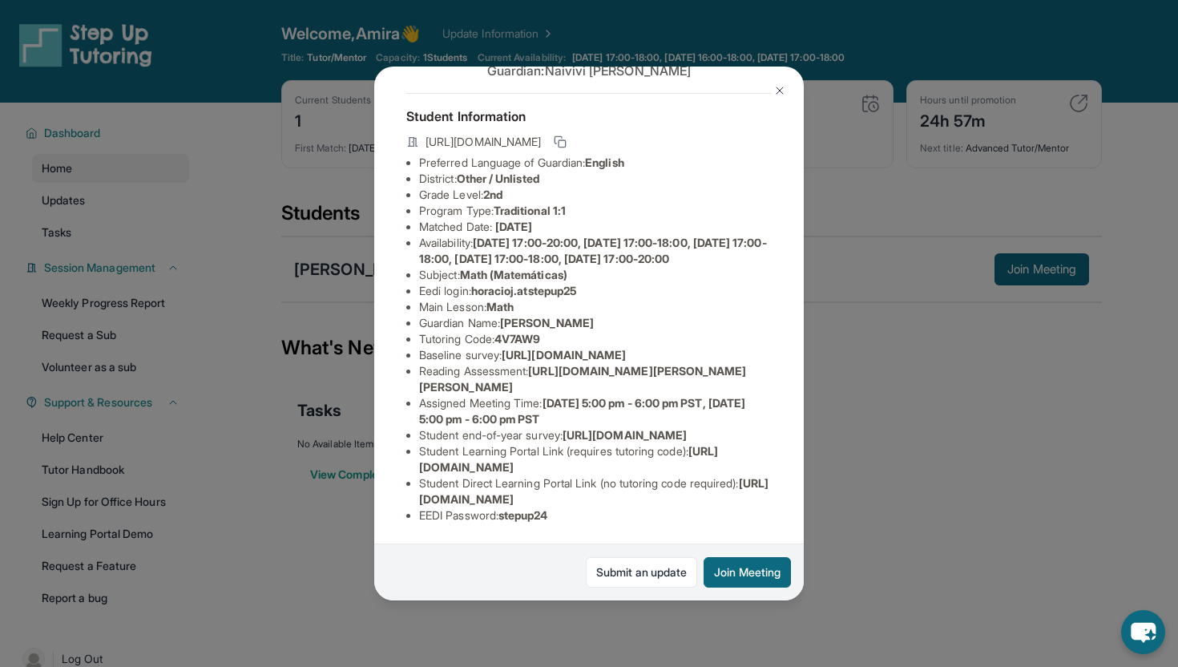
scroll to position [188, 0]
click at [851, 406] on div "[PERSON_NAME] Guardian: [PERSON_NAME] Student Information [URL][DOMAIN_NAME] Pr…" at bounding box center [589, 333] width 1178 height 667
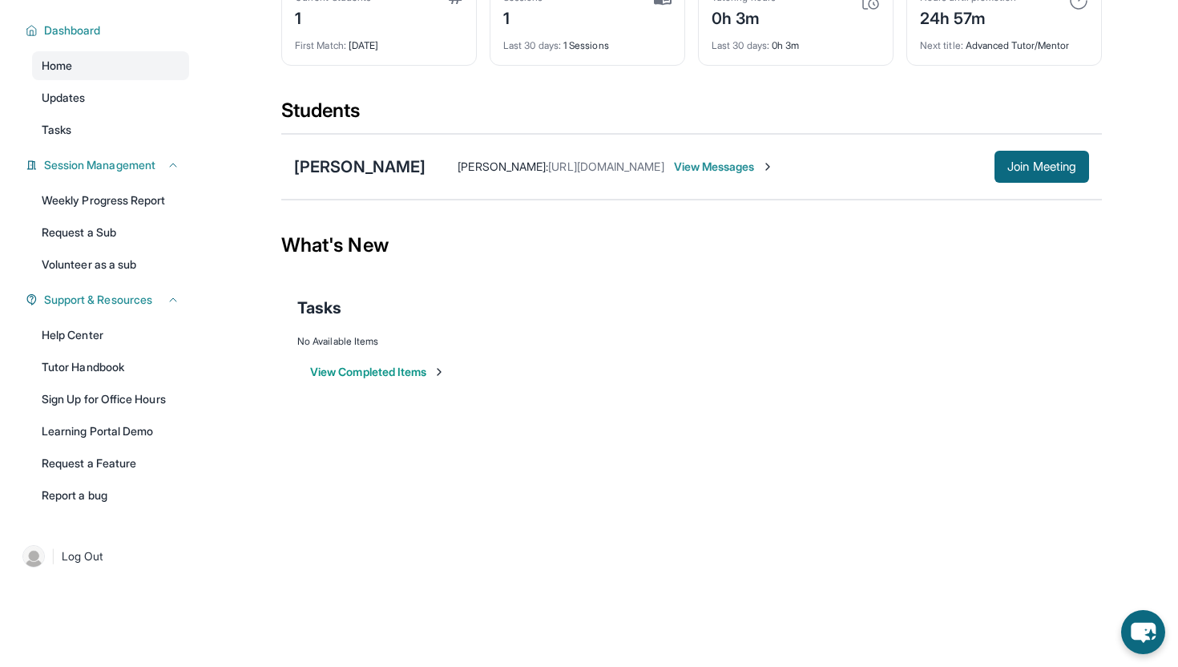
scroll to position [0, 0]
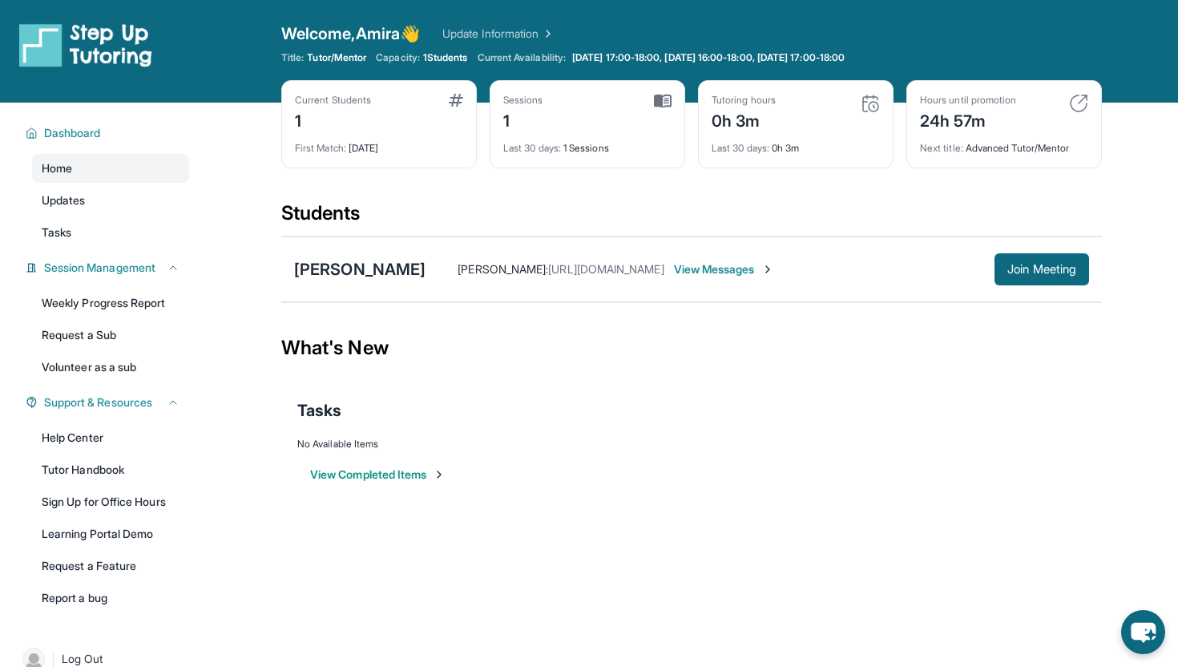
click at [636, 262] on span "[URL][DOMAIN_NAME]" at bounding box center [605, 269] width 115 height 14
